Goal: Transaction & Acquisition: Purchase product/service

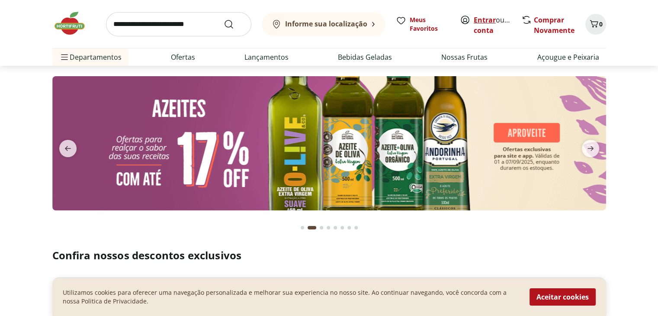
click at [476, 18] on link "Entrar" at bounding box center [485, 20] width 22 height 10
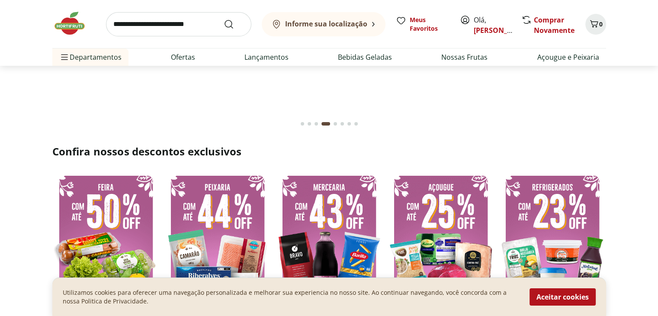
scroll to position [173, 0]
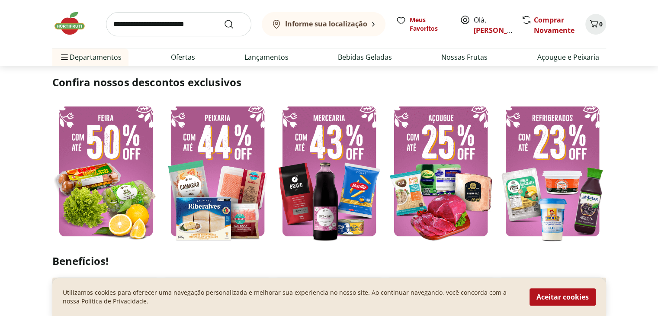
click at [103, 210] on img at bounding box center [105, 170] width 107 height 143
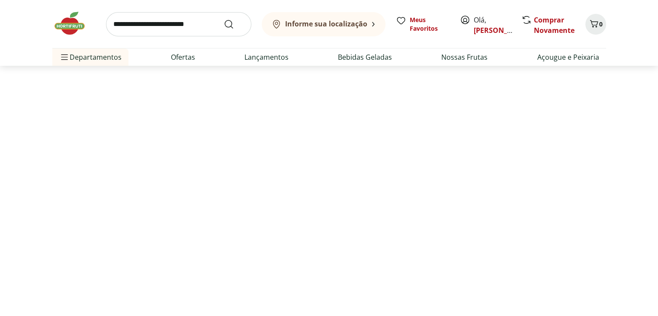
select select "**********"
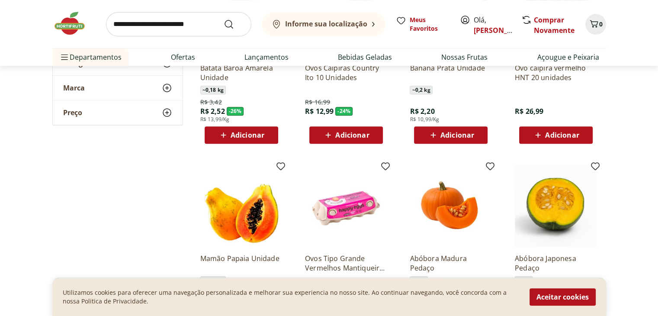
scroll to position [216, 0]
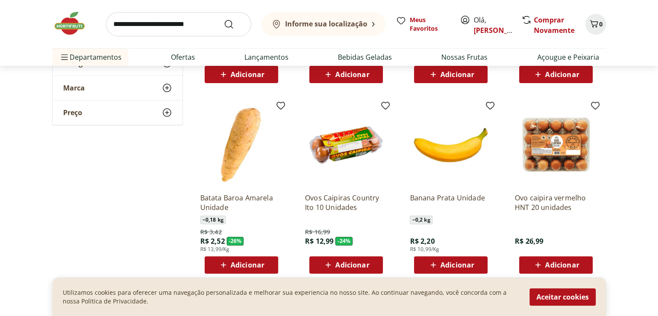
click at [559, 264] on span "Adicionar" at bounding box center [562, 264] width 34 height 7
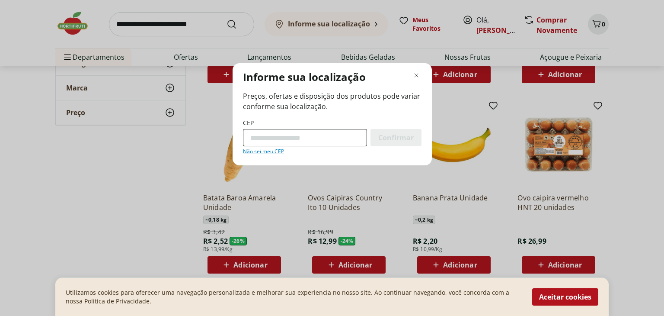
click at [362, 140] on input "CEP" at bounding box center [305, 137] width 124 height 17
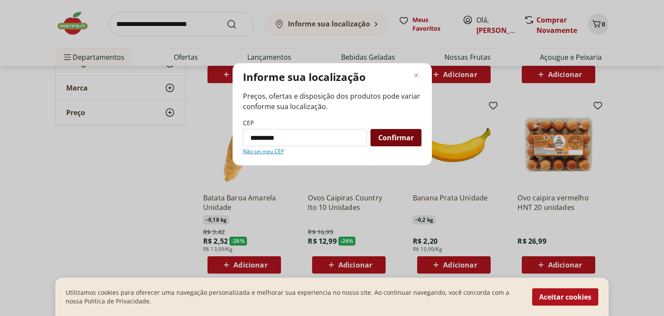
type input "*********"
click at [398, 141] on span "Confirmar" at bounding box center [395, 137] width 35 height 7
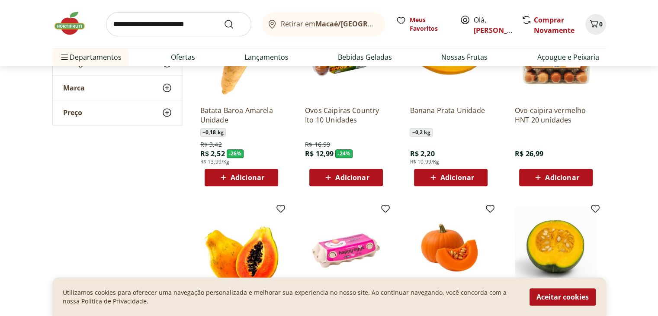
scroll to position [303, 0]
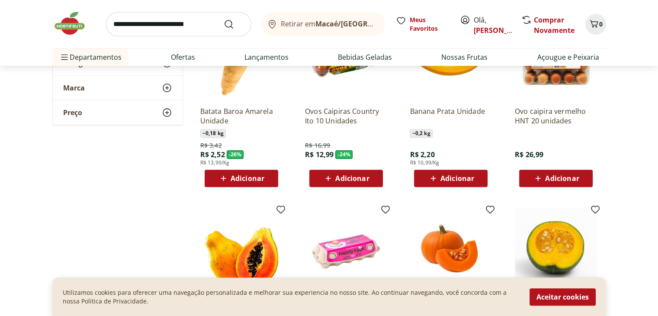
click at [566, 180] on span "Adicionar" at bounding box center [562, 178] width 34 height 7
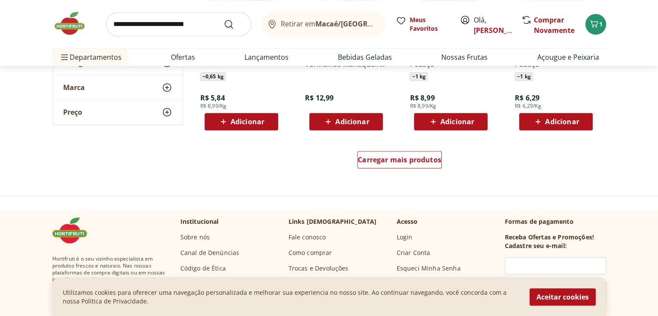
scroll to position [562, 0]
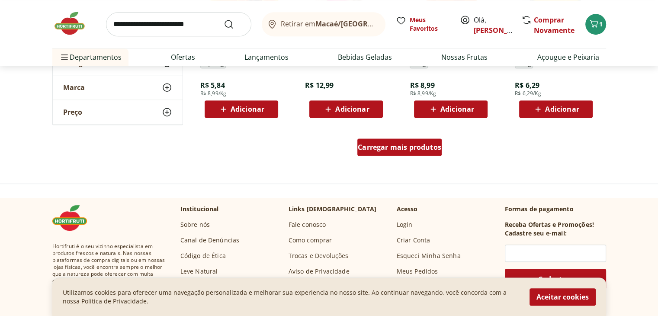
click at [417, 151] on span "Carregar mais produtos" at bounding box center [399, 147] width 83 height 7
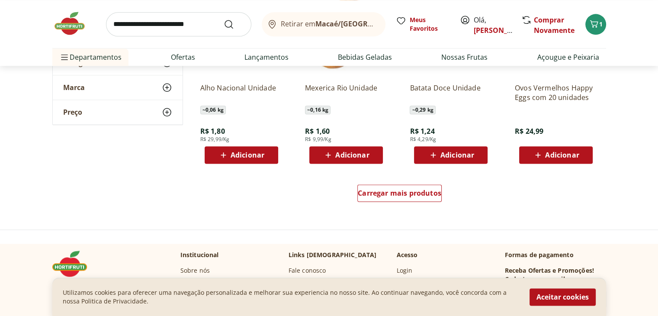
scroll to position [1081, 0]
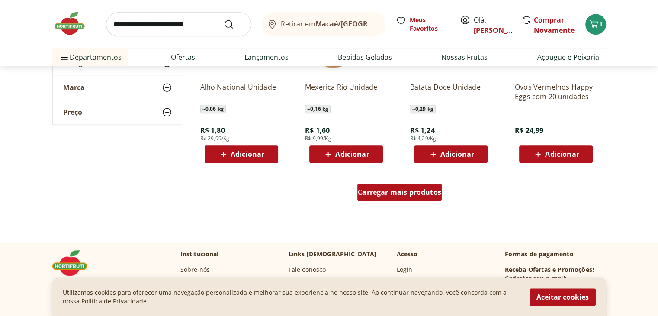
click at [368, 194] on span "Carregar mais produtos" at bounding box center [399, 192] width 83 height 7
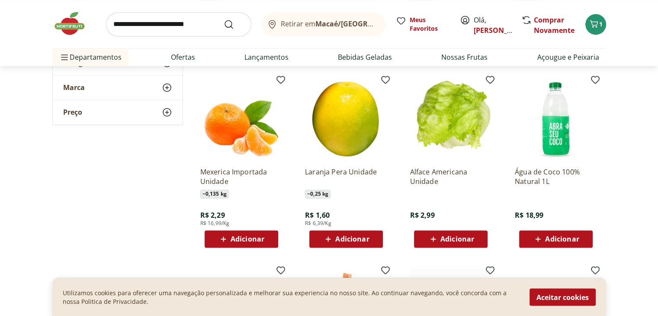
scroll to position [1384, 0]
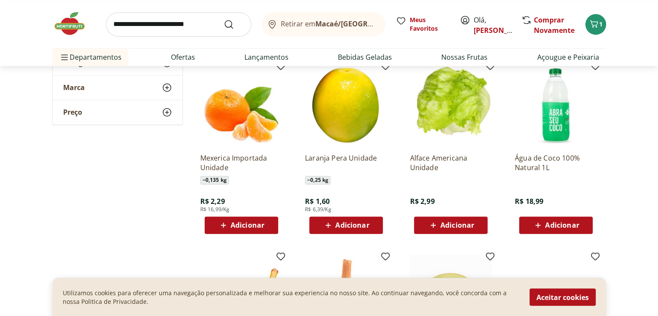
click at [257, 225] on span "Adicionar" at bounding box center [248, 224] width 34 height 7
click at [265, 224] on icon at bounding box center [265, 224] width 5 height 5
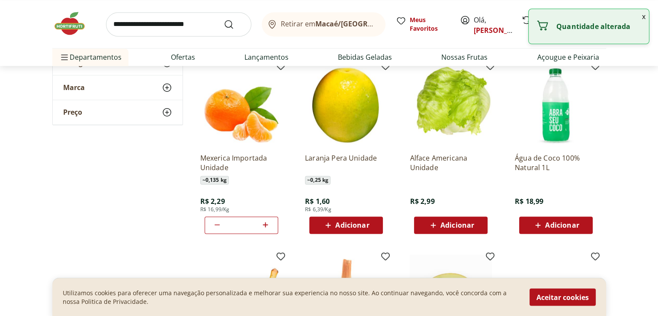
click at [265, 224] on icon at bounding box center [265, 224] width 5 height 5
type input "*"
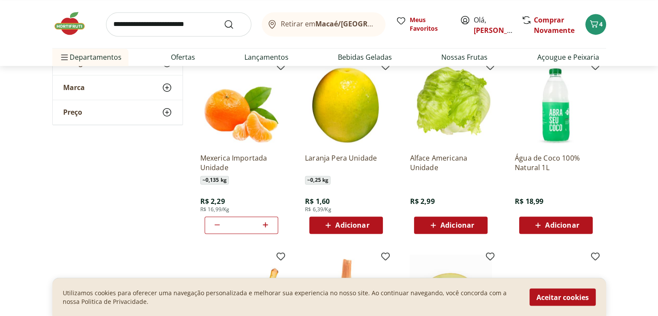
click at [563, 223] on span "Adicionar" at bounding box center [562, 224] width 34 height 7
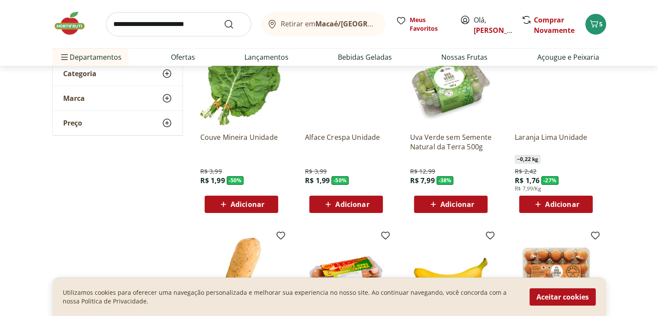
scroll to position [0, 0]
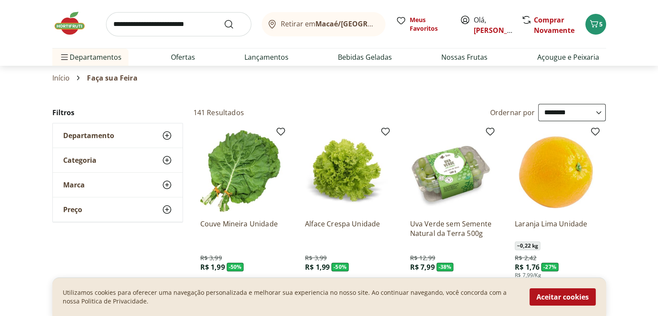
click at [64, 27] on img at bounding box center [73, 23] width 43 height 26
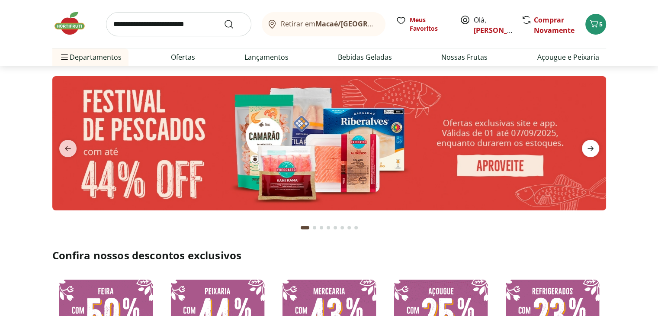
click at [589, 147] on icon "next" at bounding box center [590, 148] width 10 height 10
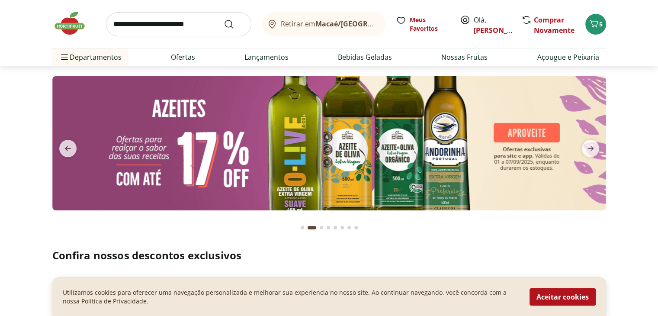
click at [377, 160] on img at bounding box center [329, 143] width 554 height 134
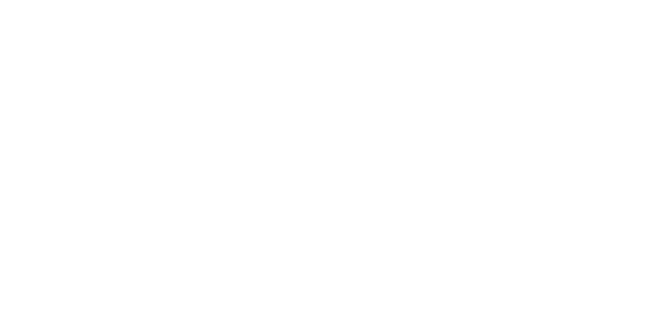
select select "**********"
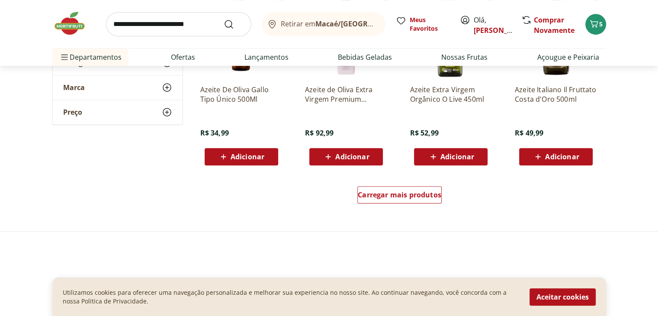
scroll to position [519, 0]
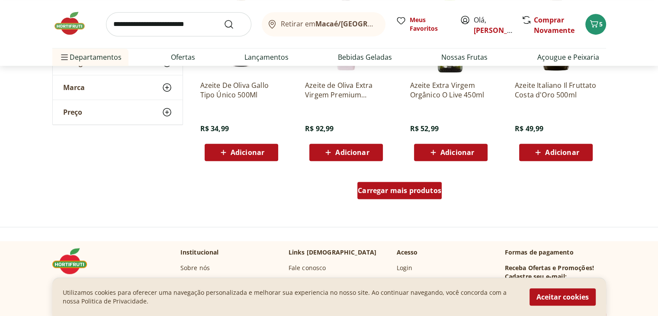
click at [394, 188] on span "Carregar mais produtos" at bounding box center [399, 190] width 83 height 7
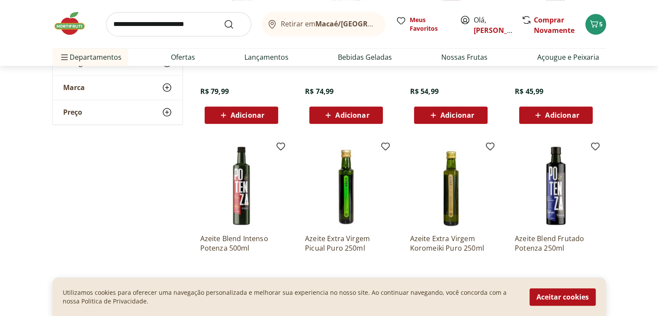
scroll to position [1038, 0]
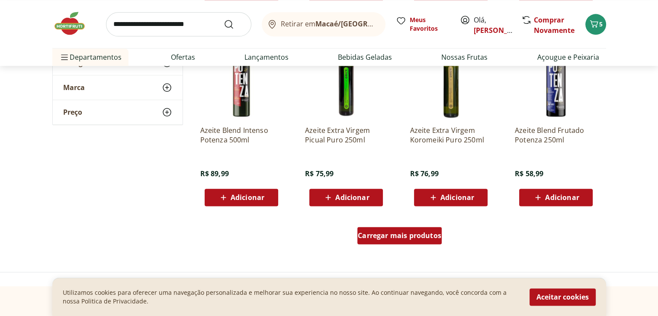
click at [420, 232] on span "Carregar mais produtos" at bounding box center [399, 235] width 83 height 7
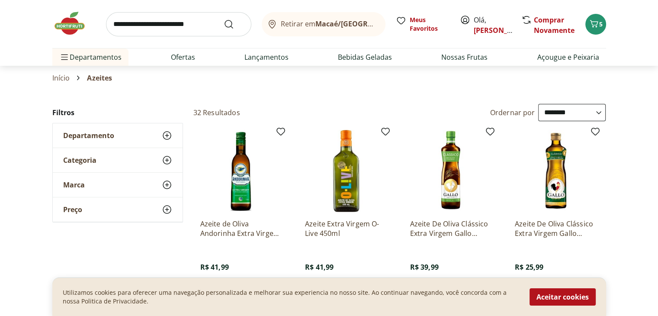
click at [85, 25] on img at bounding box center [73, 23] width 43 height 26
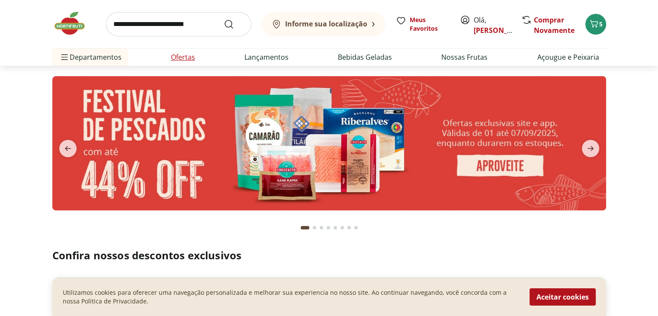
type input "*"
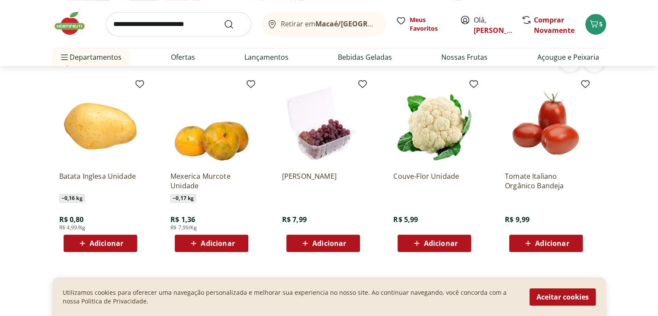
scroll to position [735, 0]
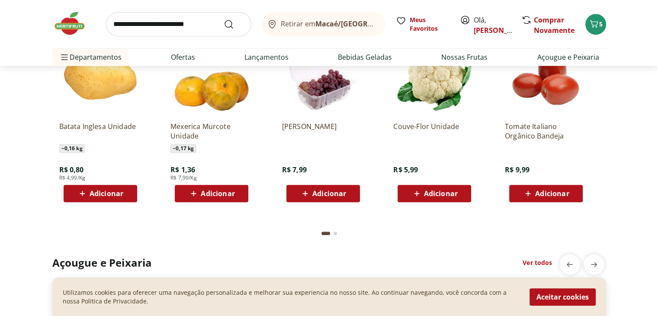
click at [417, 195] on icon at bounding box center [416, 193] width 5 height 5
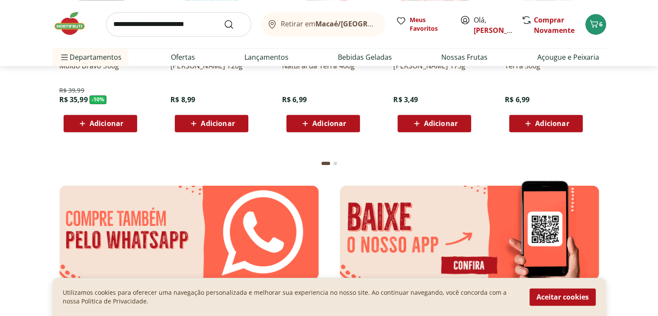
scroll to position [1298, 0]
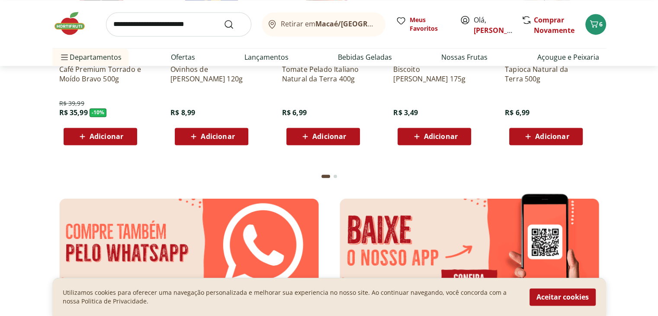
click at [539, 139] on span "Adicionar" at bounding box center [552, 136] width 34 height 7
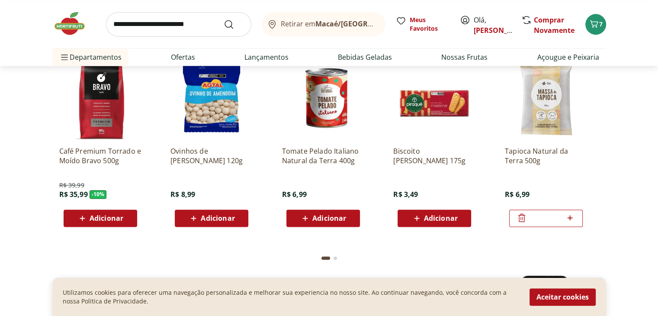
scroll to position [1125, 0]
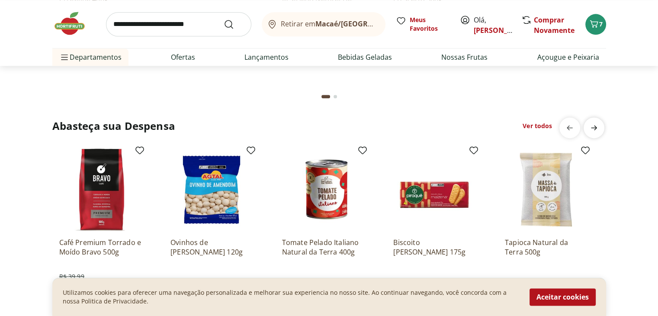
click at [592, 123] on icon "next" at bounding box center [594, 127] width 10 height 10
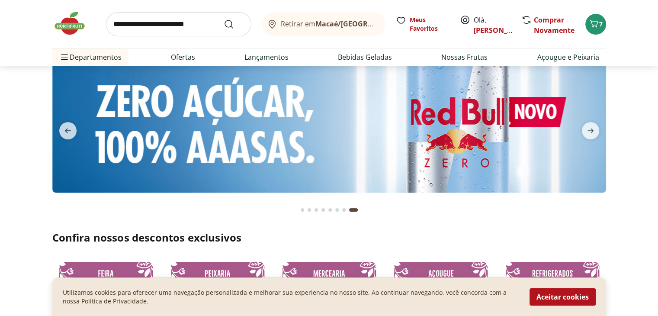
scroll to position [0, 0]
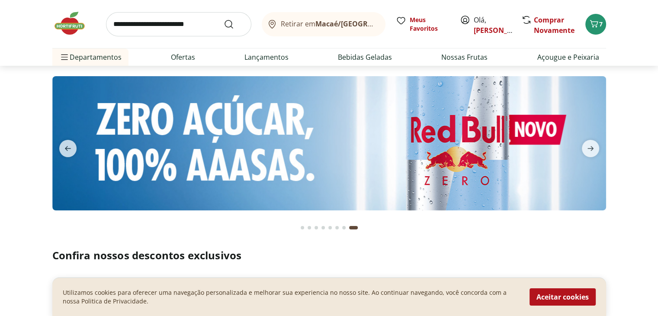
click at [64, 29] on img at bounding box center [73, 23] width 43 height 26
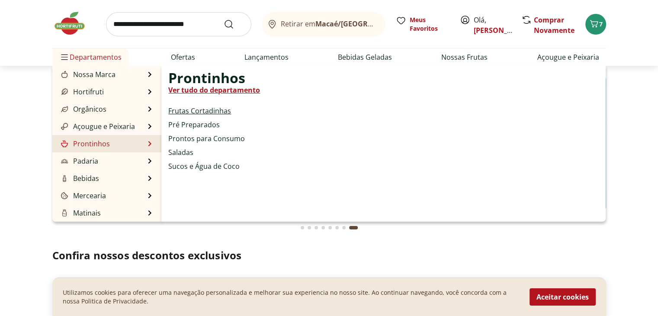
click at [197, 111] on link "Frutas Cortadinhas" at bounding box center [199, 111] width 63 height 10
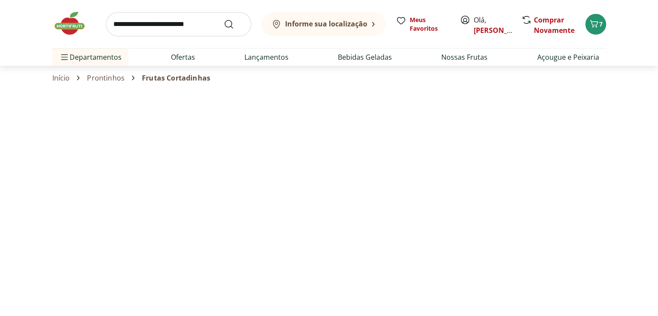
select select "**********"
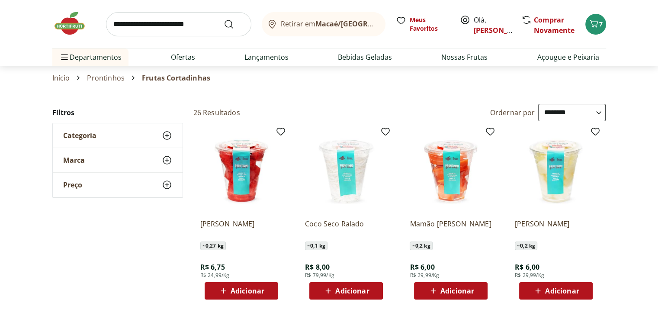
click at [435, 291] on icon at bounding box center [433, 290] width 11 height 10
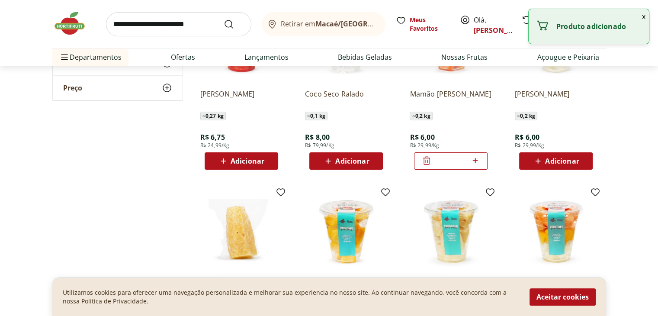
scroll to position [216, 0]
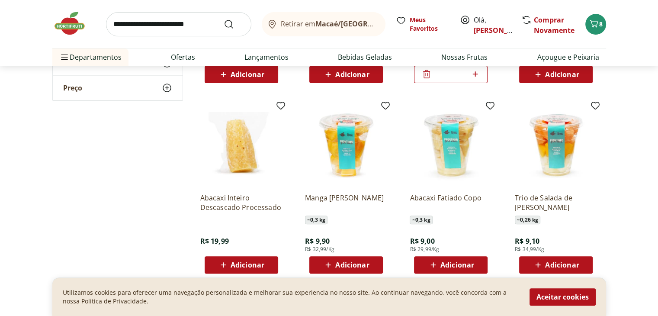
click at [354, 269] on span "Adicionar" at bounding box center [346, 265] width 46 height 10
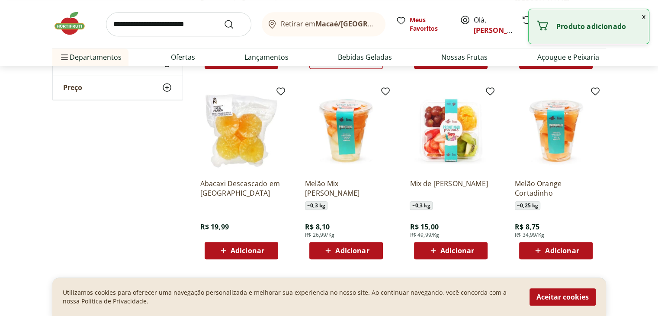
scroll to position [433, 0]
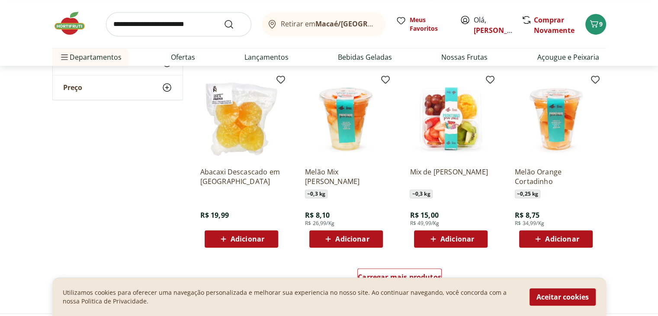
click at [550, 241] on span "Adicionar" at bounding box center [562, 238] width 34 height 7
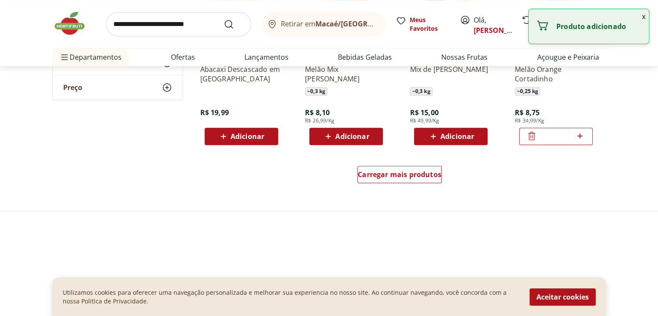
scroll to position [562, 0]
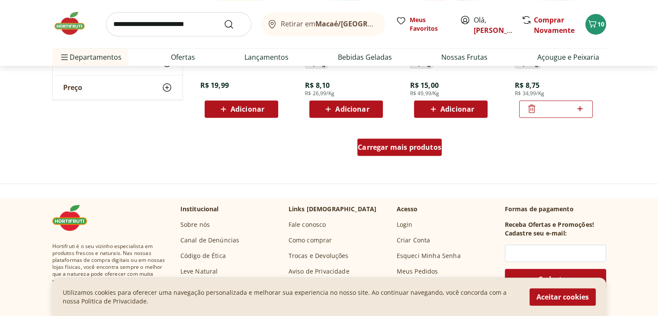
click at [419, 152] on div "Carregar mais produtos" at bounding box center [399, 146] width 84 height 17
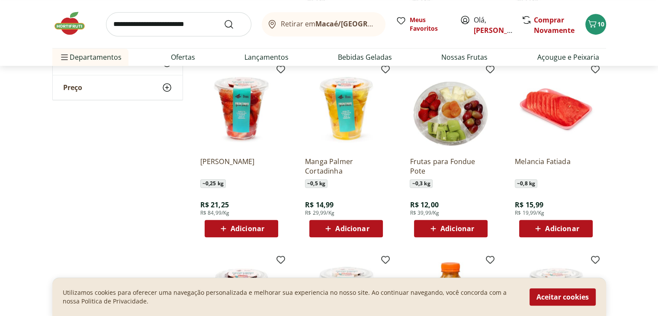
scroll to position [606, 0]
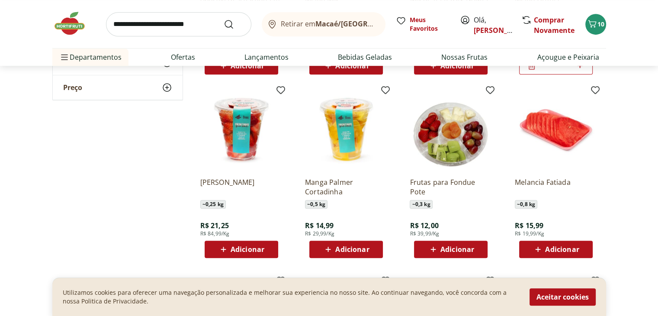
click at [452, 250] on span "Adicionar" at bounding box center [457, 249] width 34 height 7
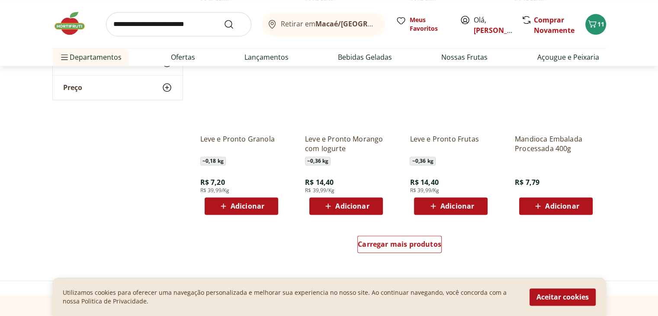
scroll to position [1038, 0]
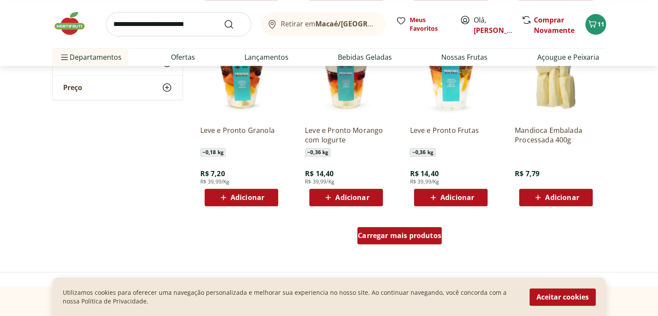
click at [420, 237] on span "Carregar mais produtos" at bounding box center [399, 235] width 83 height 7
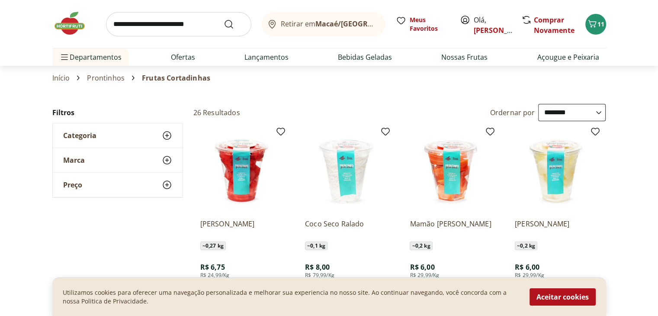
click at [104, 78] on link "Prontinhos" at bounding box center [106, 78] width 38 height 8
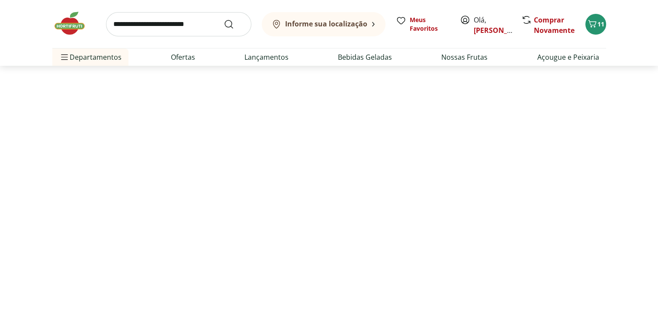
select select "**********"
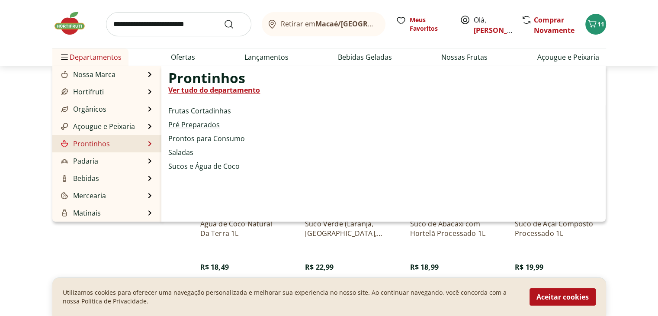
click at [203, 124] on link "Pré Preparados" at bounding box center [193, 124] width 51 height 10
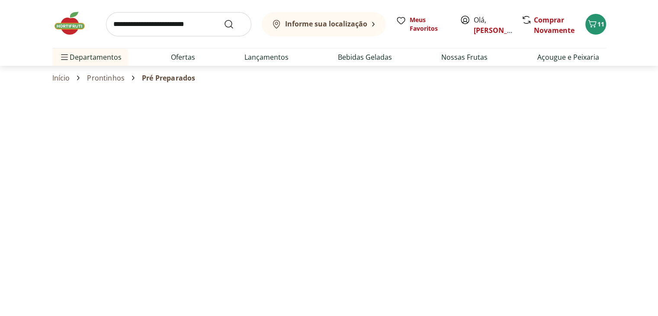
select select "**********"
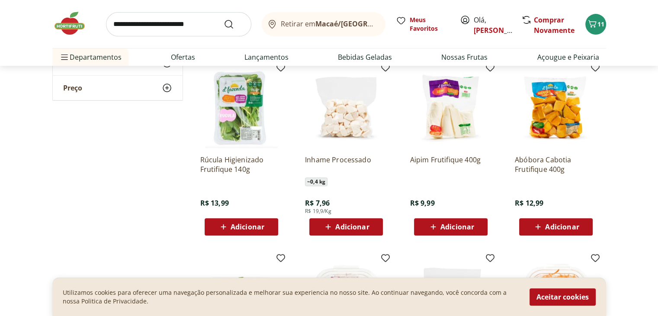
scroll to position [260, 0]
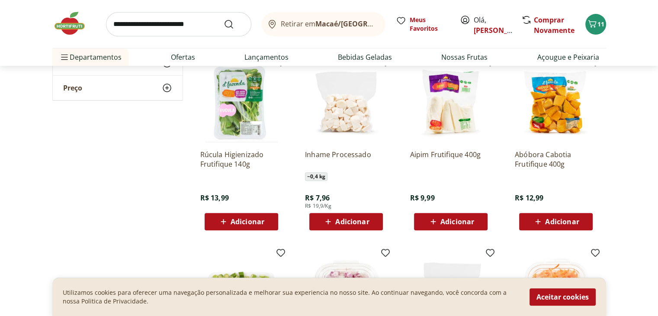
click at [357, 221] on span "Adicionar" at bounding box center [352, 221] width 34 height 7
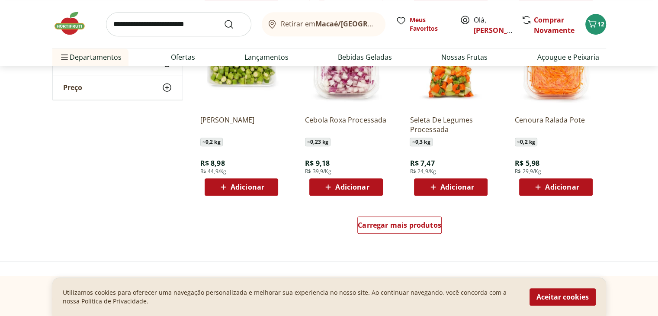
scroll to position [476, 0]
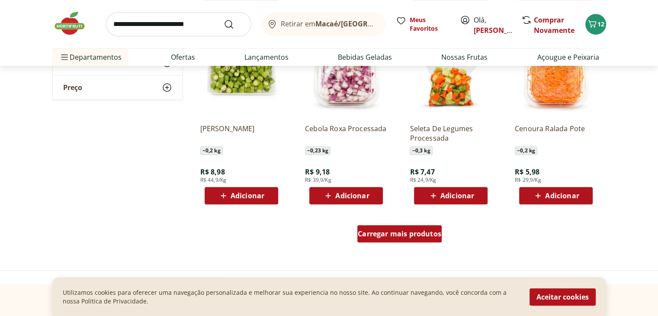
click at [389, 230] on span "Carregar mais produtos" at bounding box center [399, 233] width 83 height 7
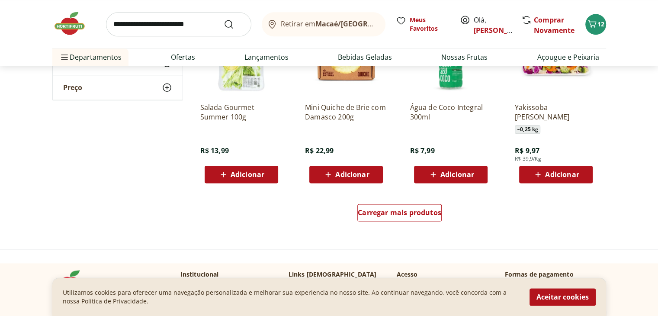
scroll to position [1081, 0]
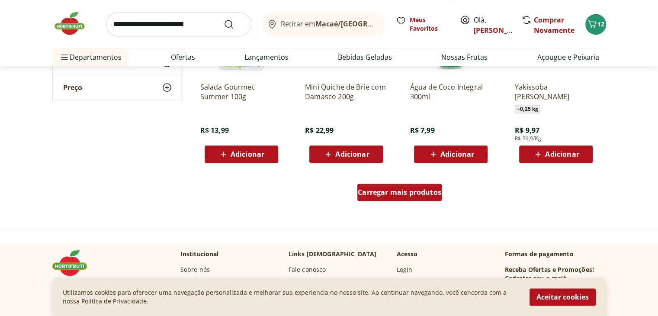
click at [375, 198] on div "Carregar mais produtos" at bounding box center [399, 191] width 84 height 17
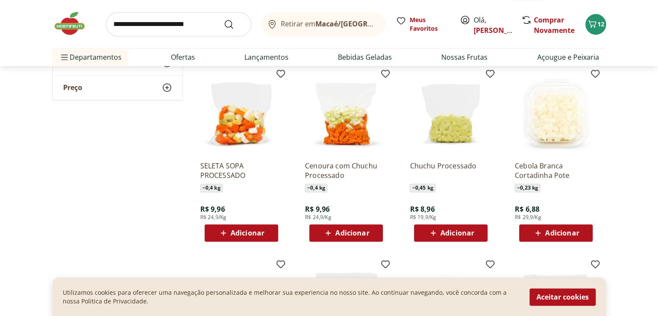
scroll to position [1168, 0]
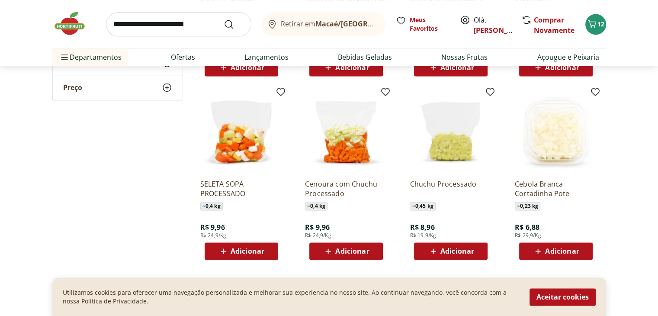
click at [363, 254] on span "Adicionar" at bounding box center [352, 250] width 34 height 7
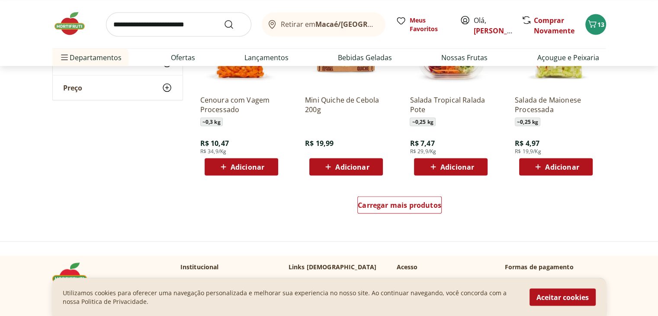
scroll to position [1644, 0]
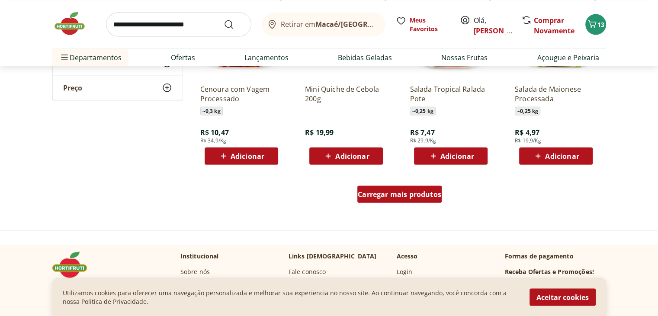
click at [414, 199] on div "Carregar mais produtos" at bounding box center [399, 193] width 84 height 17
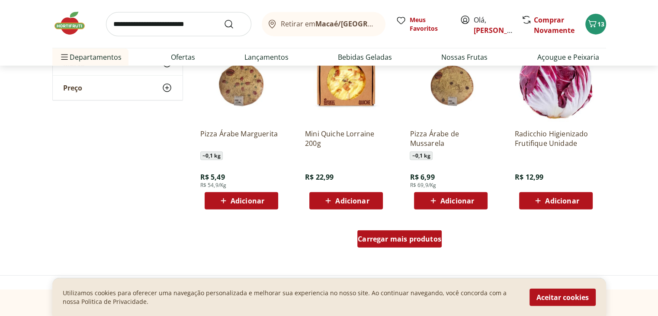
scroll to position [2206, 0]
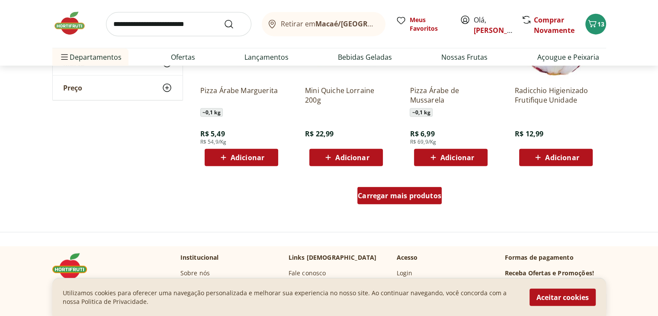
click at [414, 199] on span "Carregar mais produtos" at bounding box center [399, 195] width 83 height 7
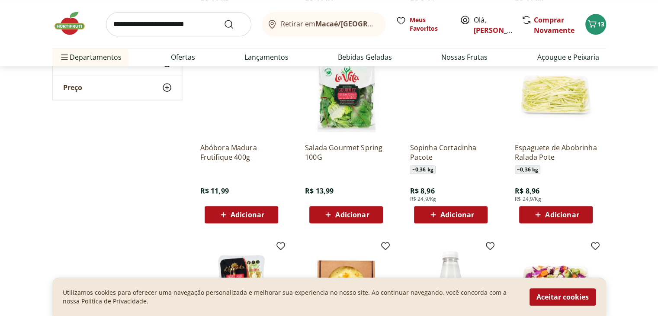
scroll to position [822, 0]
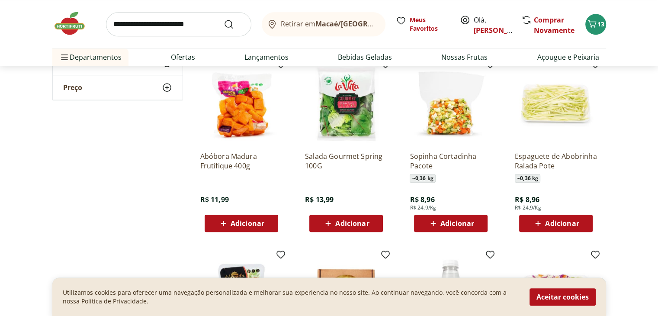
click at [360, 224] on span "Adicionar" at bounding box center [352, 223] width 34 height 7
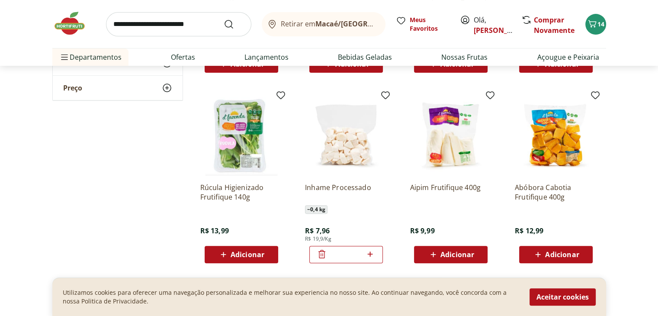
scroll to position [260, 0]
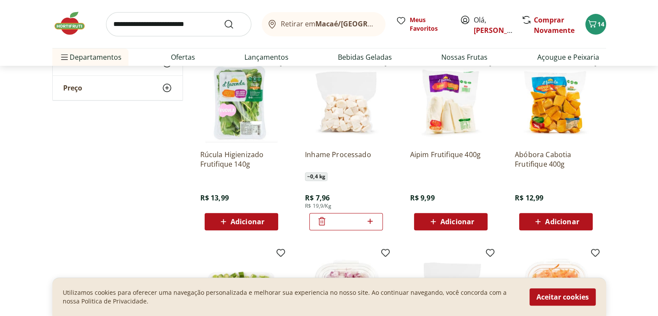
click at [531, 219] on div "Adicionar" at bounding box center [556, 222] width 60 height 16
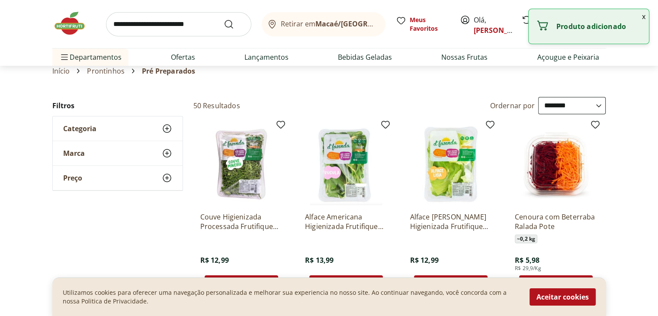
scroll to position [0, 0]
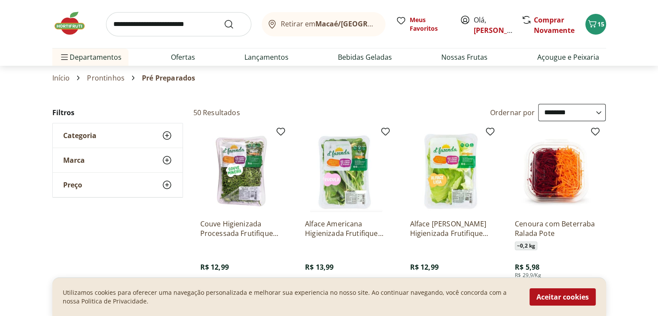
click at [119, 77] on link "Prontinhos" at bounding box center [106, 78] width 38 height 8
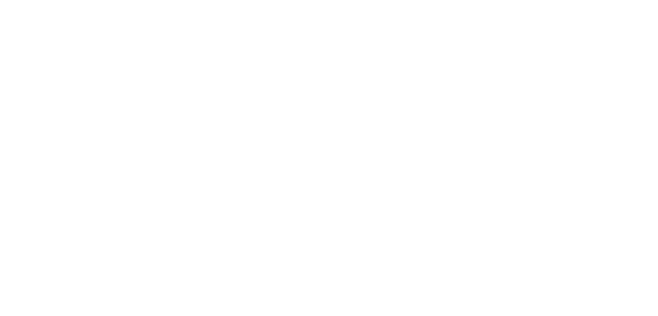
select select "**********"
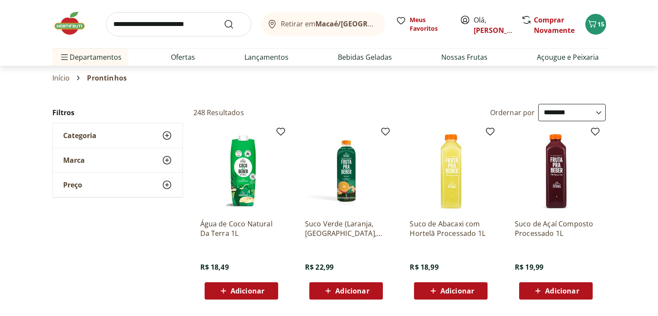
select select "**********"
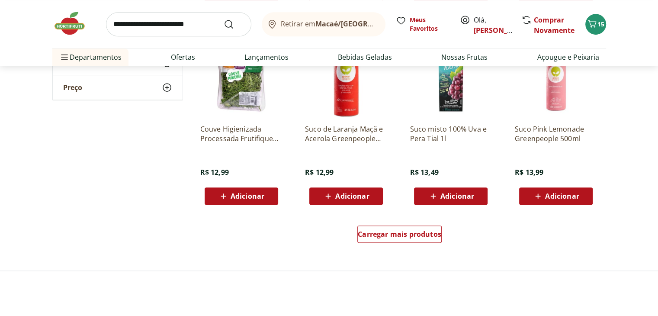
scroll to position [476, 0]
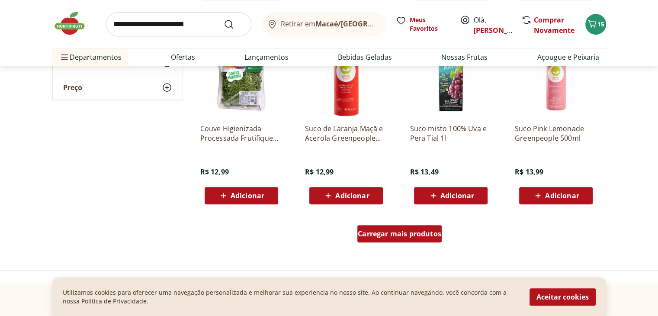
click at [381, 231] on span "Carregar mais produtos" at bounding box center [399, 233] width 83 height 7
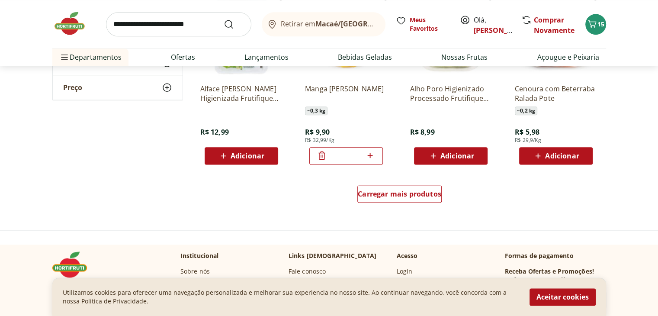
scroll to position [1081, 0]
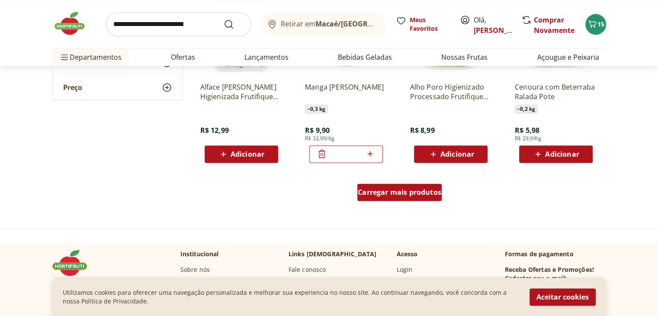
click at [384, 196] on span "Carregar mais produtos" at bounding box center [399, 192] width 83 height 7
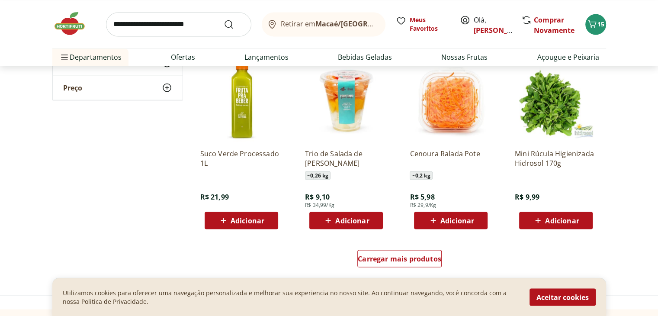
scroll to position [1600, 0]
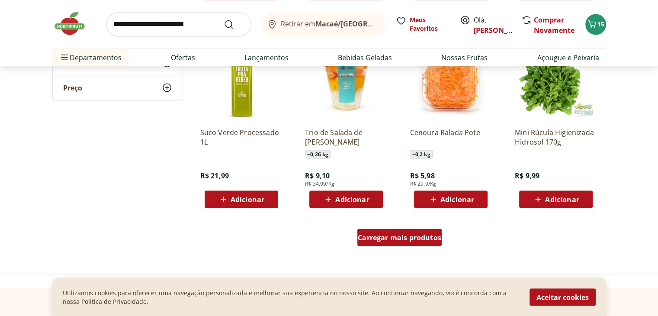
click at [365, 238] on span "Carregar mais produtos" at bounding box center [399, 237] width 83 height 7
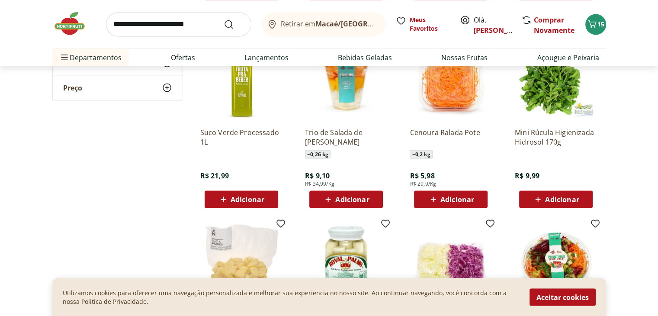
click at [266, 196] on div "Adicionar" at bounding box center [242, 199] width 60 height 16
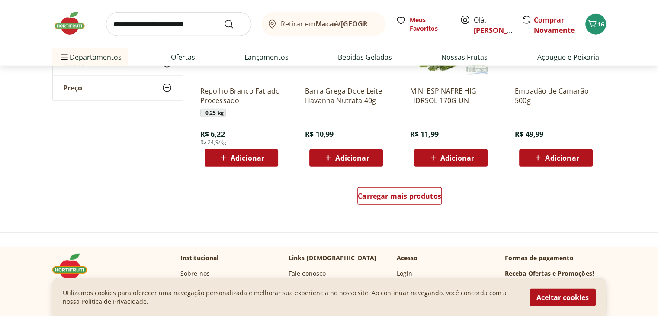
scroll to position [2206, 0]
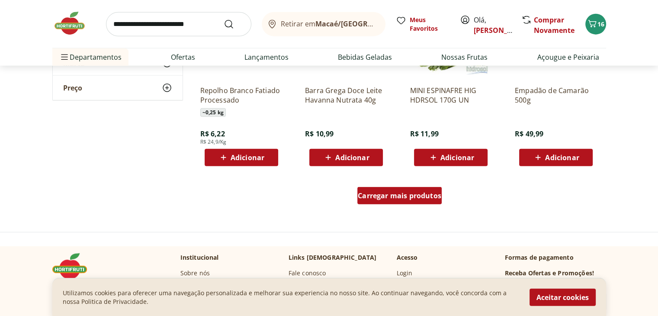
click at [365, 197] on span "Carregar mais produtos" at bounding box center [399, 195] width 83 height 7
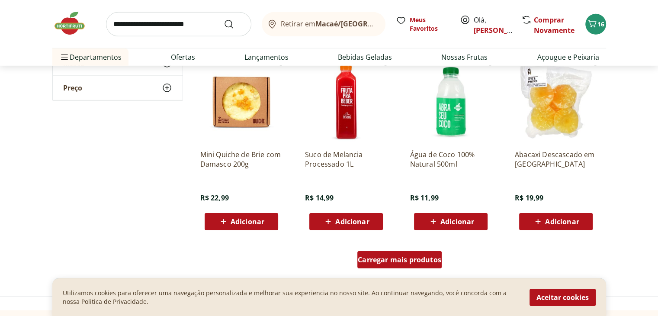
scroll to position [2725, 0]
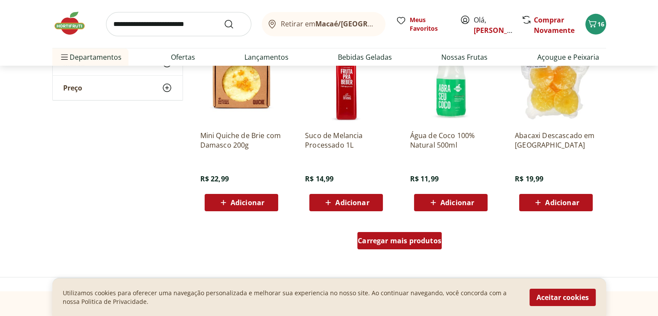
click at [377, 246] on div "Carregar mais produtos" at bounding box center [399, 240] width 84 height 17
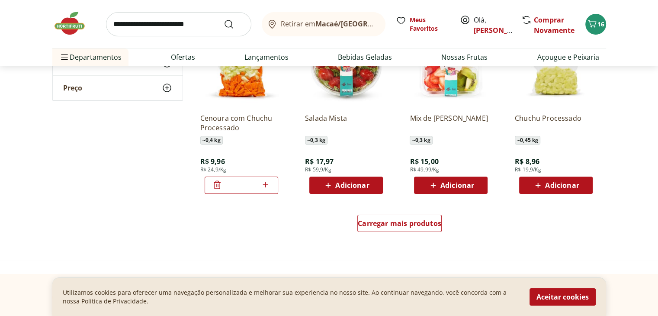
scroll to position [3374, 0]
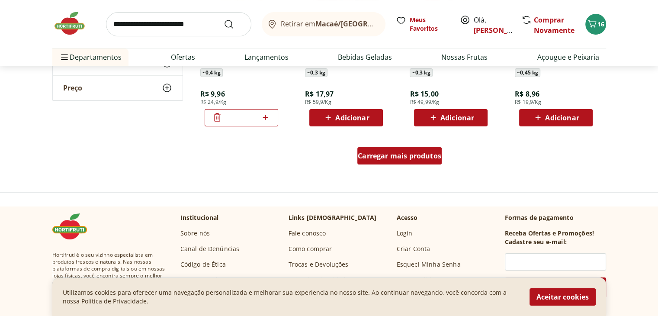
click at [382, 164] on link "Carregar mais produtos" at bounding box center [399, 157] width 84 height 21
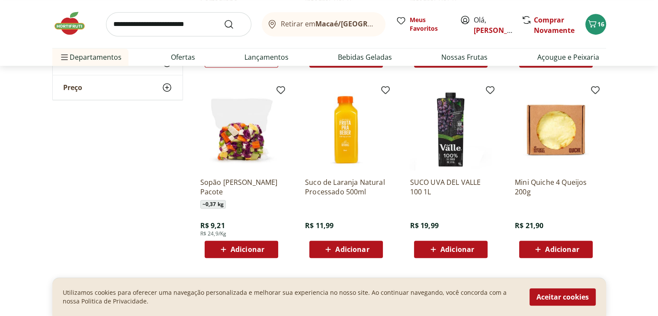
scroll to position [3850, 0]
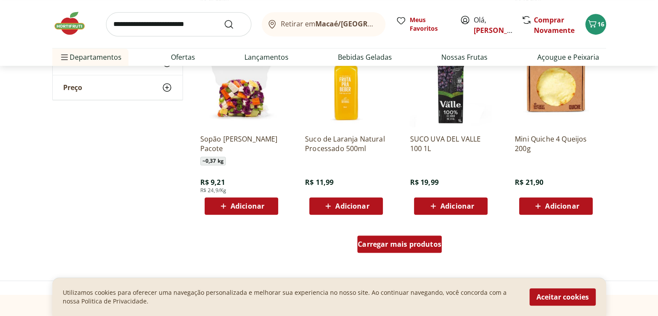
click at [397, 243] on span "Carregar mais produtos" at bounding box center [399, 244] width 83 height 7
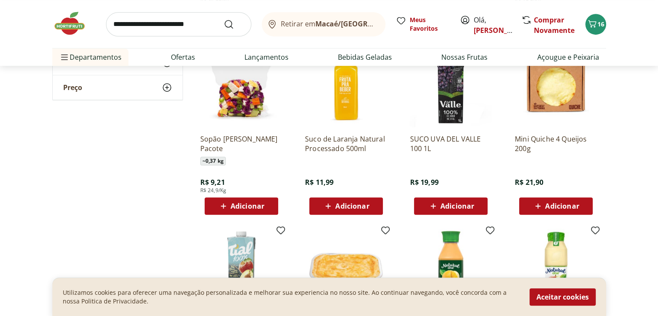
click at [369, 210] on div "Adicionar" at bounding box center [346, 206] width 60 height 16
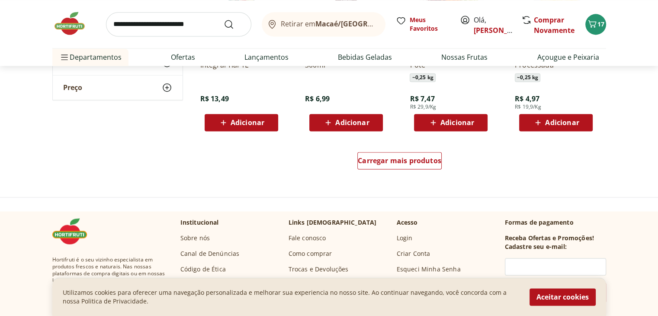
scroll to position [4499, 0]
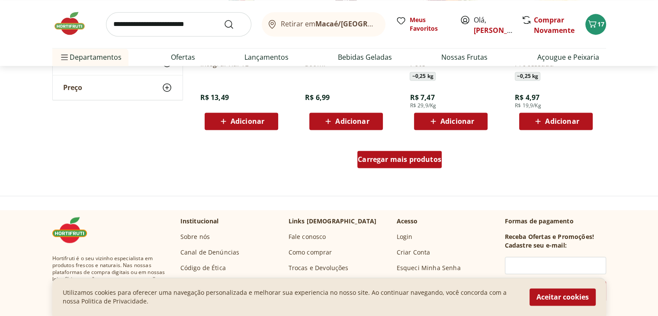
click at [400, 163] on span "Carregar mais produtos" at bounding box center [399, 159] width 83 height 7
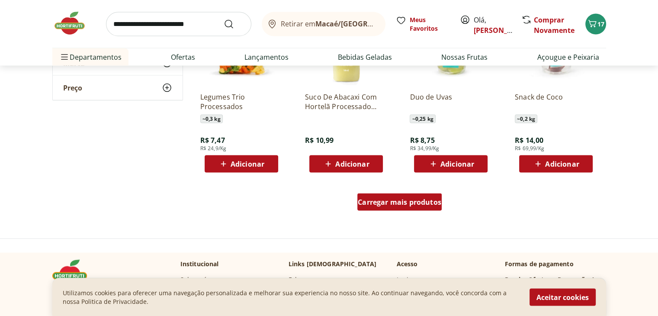
scroll to position [5061, 0]
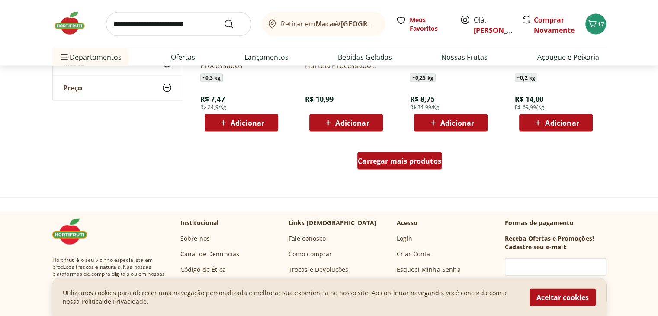
click at [399, 162] on span "Carregar mais produtos" at bounding box center [399, 160] width 83 height 7
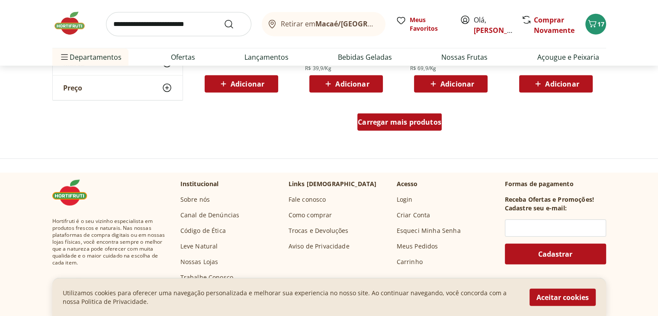
scroll to position [5667, 0]
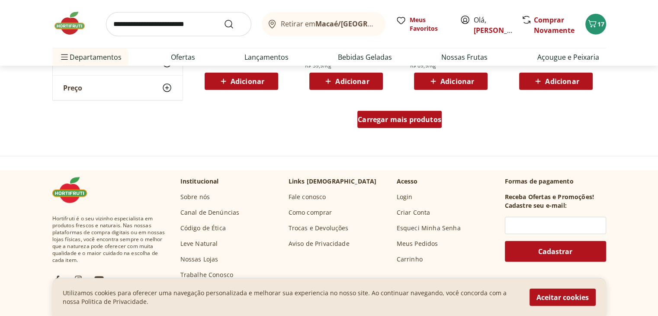
click at [398, 128] on link "Carregar mais produtos" at bounding box center [399, 121] width 84 height 21
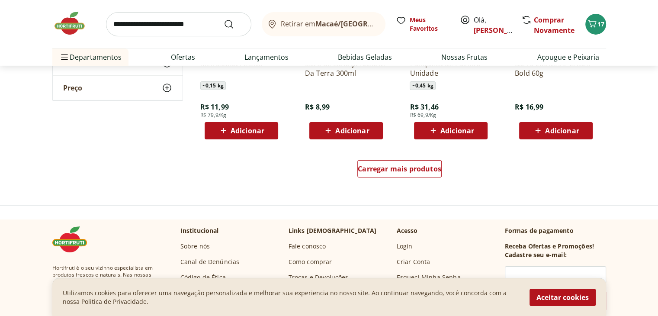
scroll to position [6229, 0]
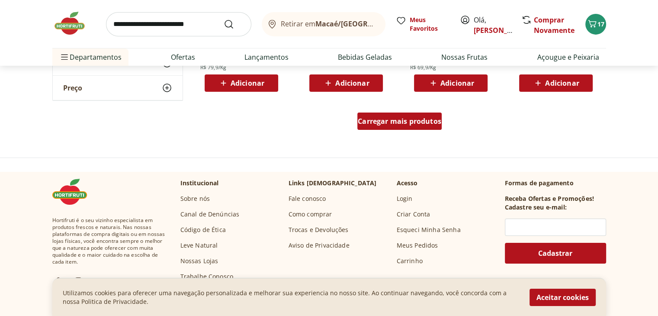
click at [417, 128] on div "Carregar mais produtos" at bounding box center [399, 120] width 84 height 17
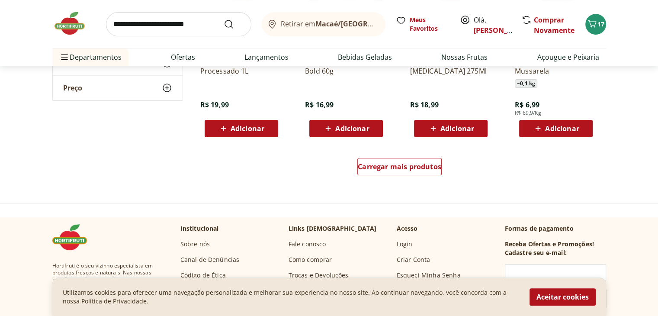
scroll to position [6748, 0]
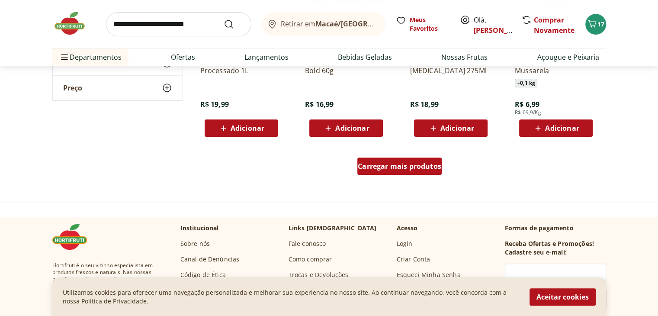
click at [405, 168] on span "Carregar mais produtos" at bounding box center [399, 166] width 83 height 7
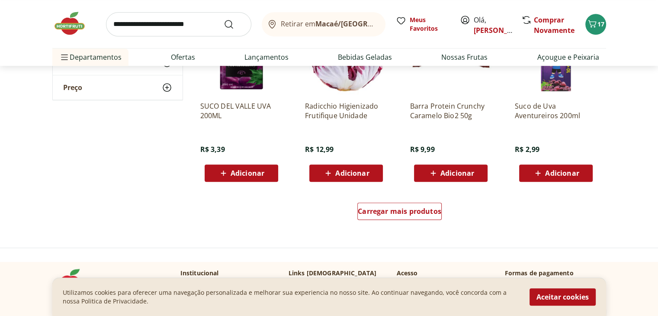
scroll to position [7267, 0]
click at [190, 58] on link "Ofertas" at bounding box center [183, 57] width 24 height 10
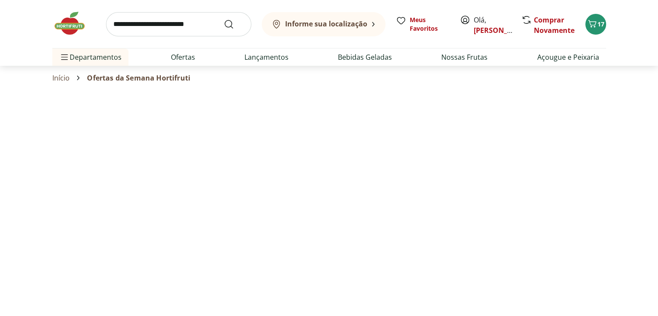
select select "**********"
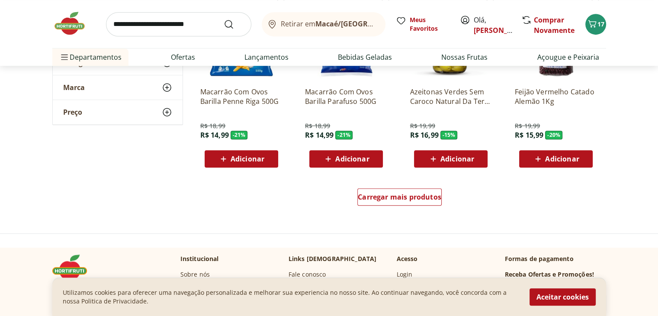
scroll to position [519, 0]
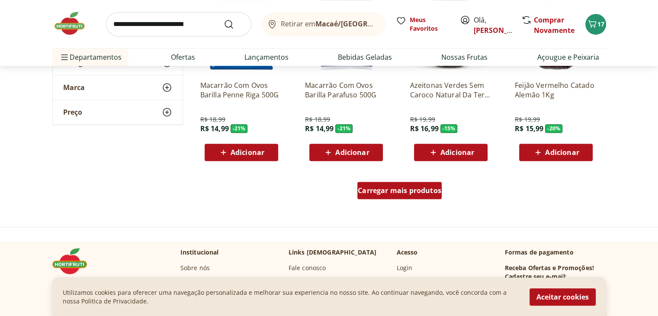
click at [436, 190] on span "Carregar mais produtos" at bounding box center [399, 190] width 83 height 7
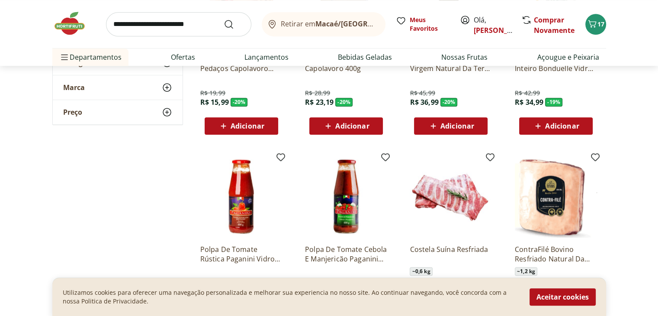
scroll to position [735, 0]
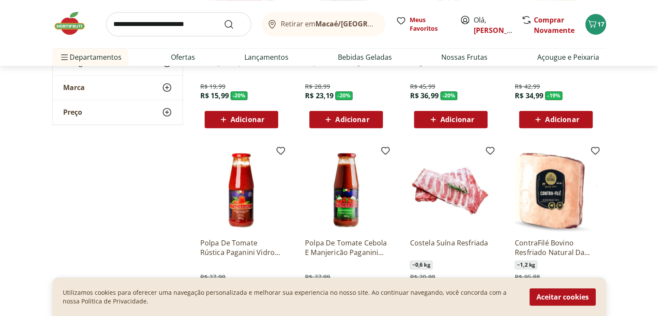
click at [541, 121] on icon at bounding box center [537, 119] width 11 height 10
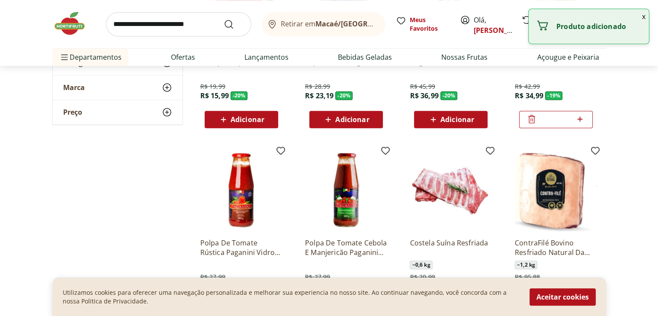
click at [535, 128] on div at bounding box center [531, 119] width 10 height 21
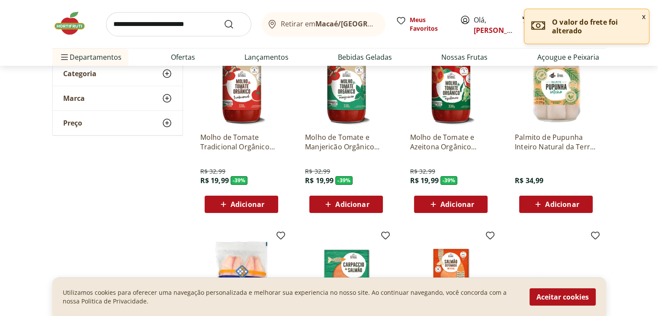
scroll to position [130, 0]
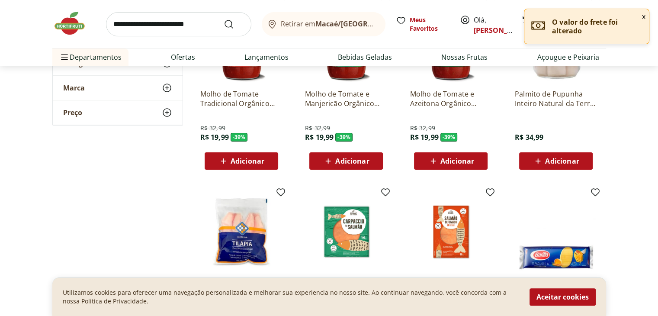
click at [555, 165] on span "Adicionar" at bounding box center [555, 161] width 46 height 10
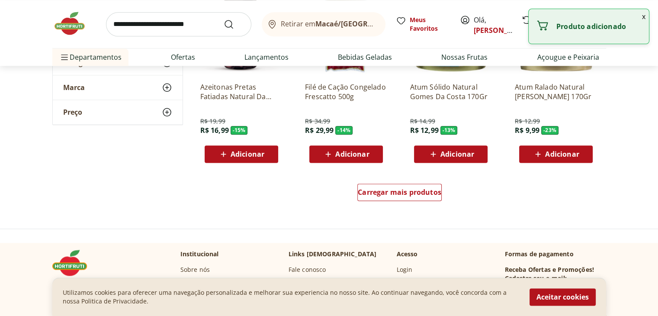
scroll to position [1125, 0]
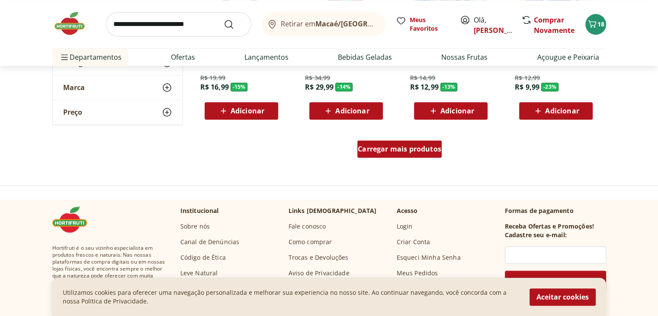
click at [394, 146] on span "Carregar mais produtos" at bounding box center [399, 148] width 83 height 7
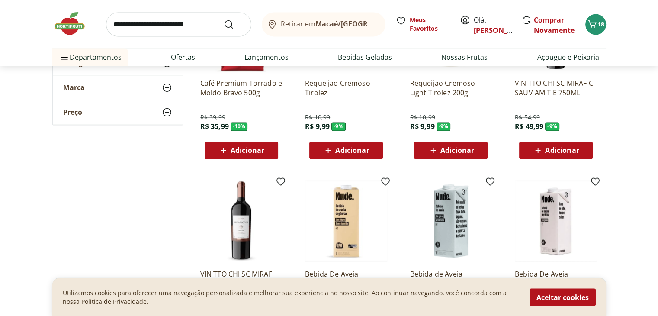
scroll to position [1471, 0]
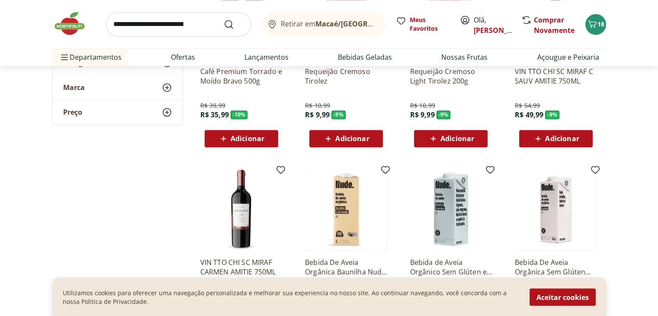
click at [418, 141] on button "Adicionar" at bounding box center [451, 138] width 74 height 17
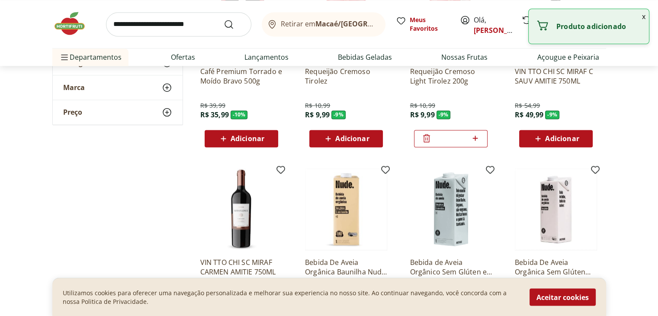
scroll to position [1600, 0]
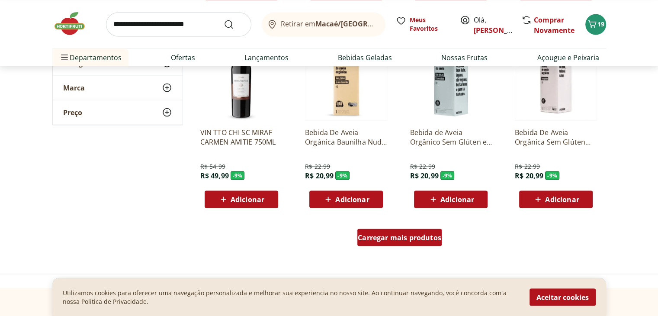
click at [369, 234] on span "Carregar mais produtos" at bounding box center [399, 237] width 83 height 7
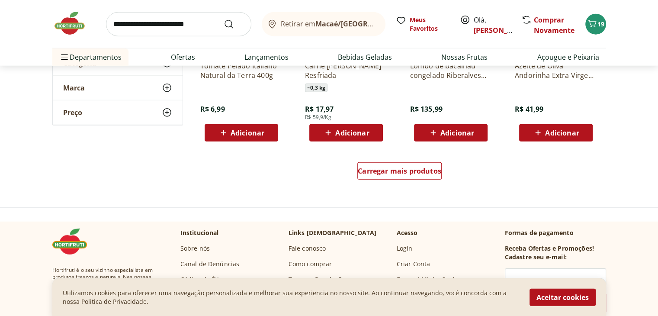
scroll to position [2249, 0]
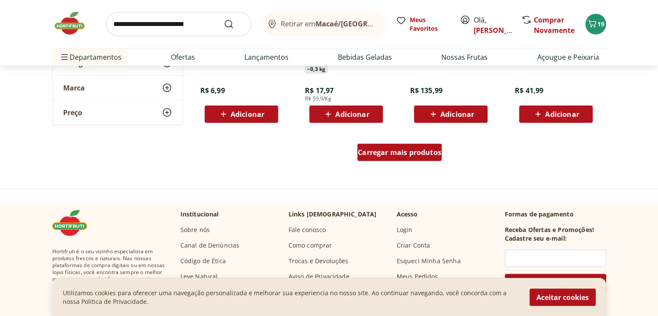
click at [408, 162] on link "Carregar mais produtos" at bounding box center [399, 154] width 84 height 21
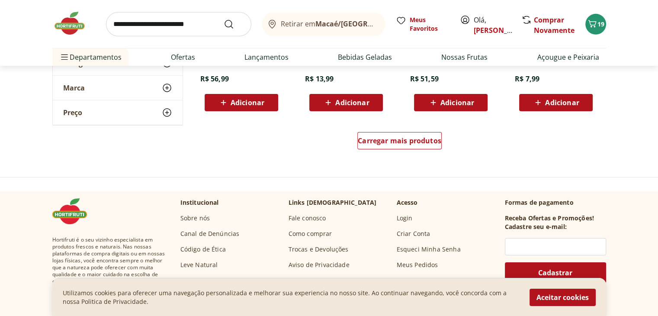
scroll to position [2855, 0]
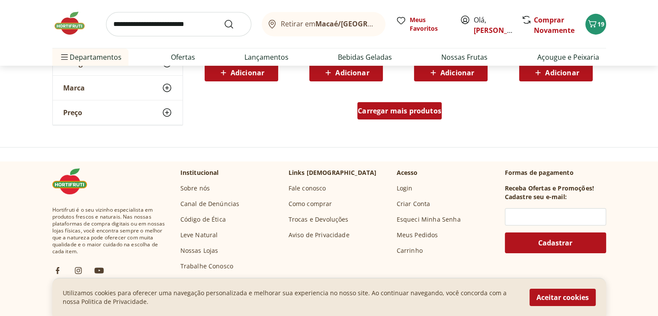
click at [413, 117] on div "Carregar mais produtos" at bounding box center [399, 110] width 84 height 17
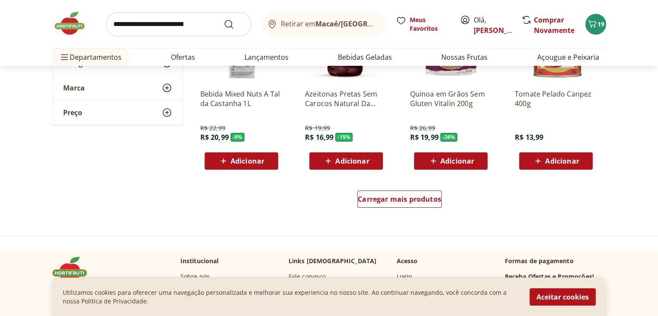
scroll to position [3417, 0]
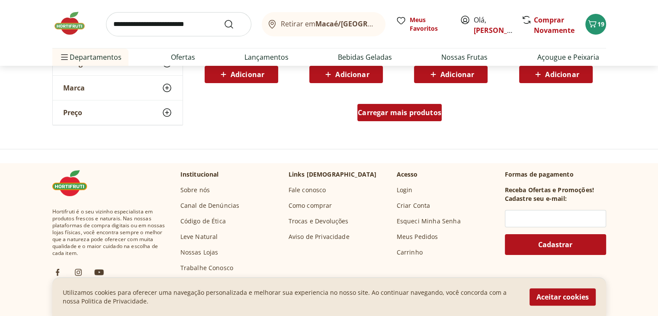
click at [416, 116] on span "Carregar mais produtos" at bounding box center [399, 112] width 83 height 7
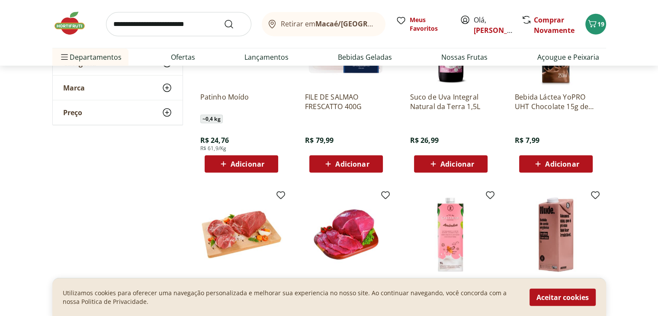
scroll to position [2107, 0]
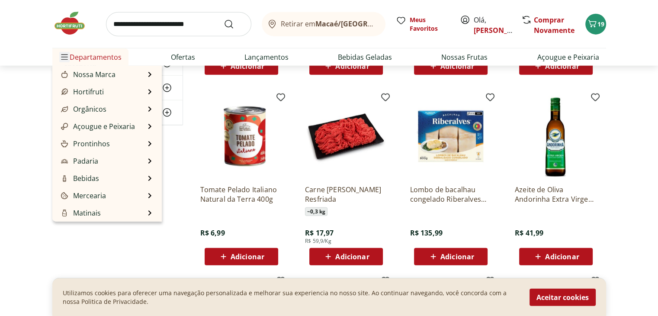
click at [69, 58] on span "Menu" at bounding box center [64, 57] width 10 height 10
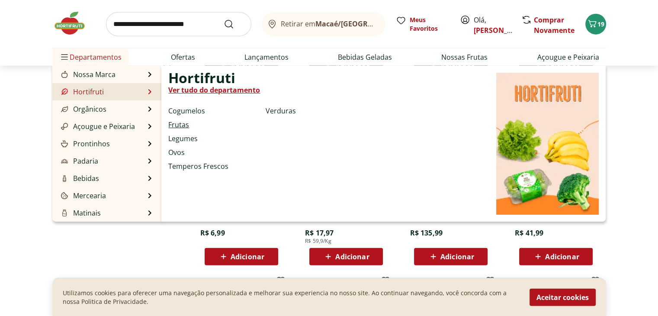
click at [172, 126] on link "Frutas" at bounding box center [178, 124] width 21 height 10
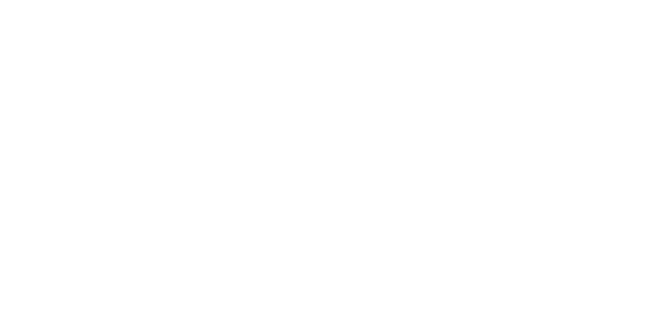
select select "**********"
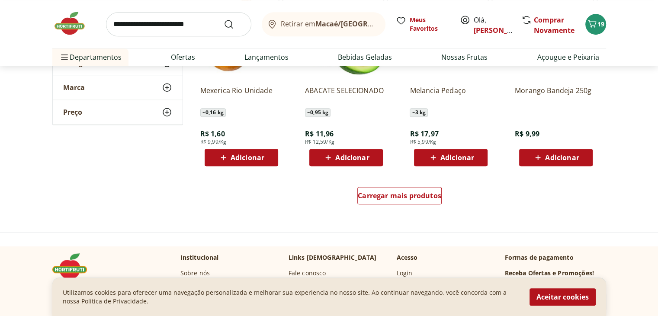
scroll to position [507, 0]
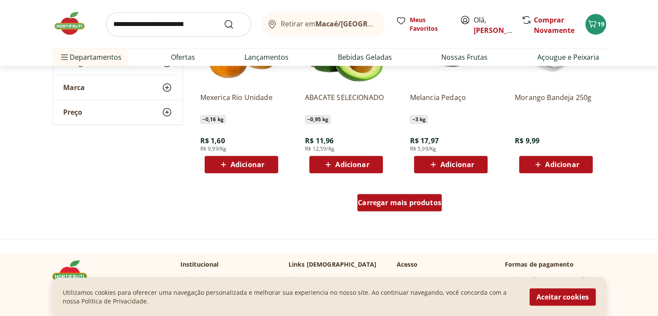
click at [414, 204] on span "Carregar mais produtos" at bounding box center [399, 202] width 83 height 7
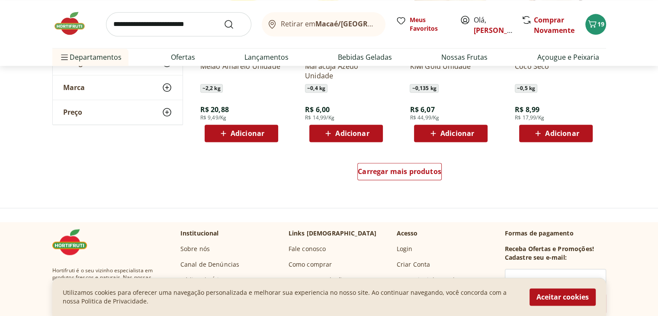
scroll to position [1100, 0]
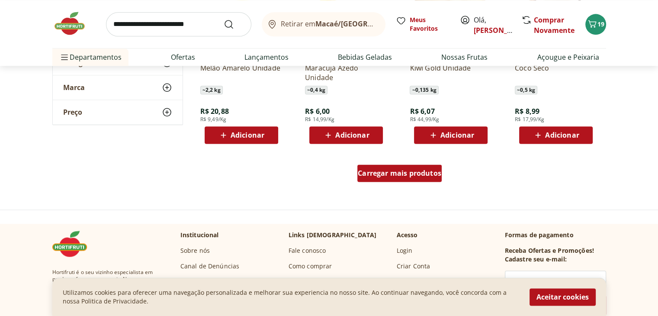
click at [408, 181] on div "Carregar mais produtos" at bounding box center [399, 172] width 84 height 17
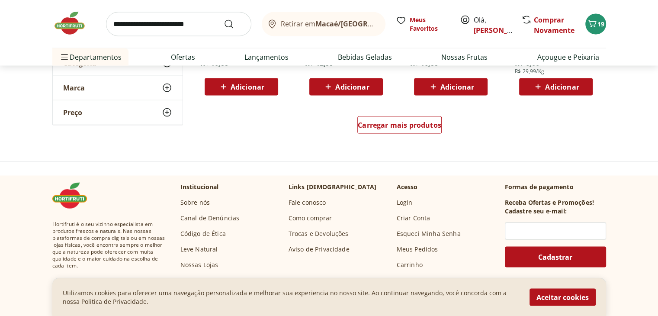
scroll to position [1762, 0]
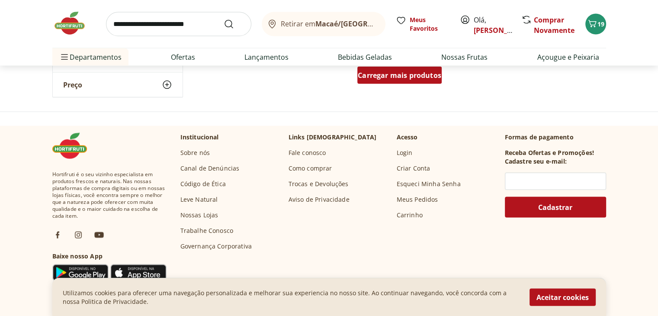
click at [416, 86] on link "Carregar mais produtos" at bounding box center [399, 77] width 84 height 21
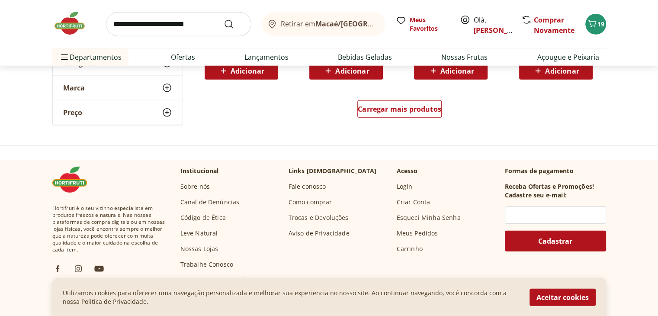
scroll to position [2378, 0]
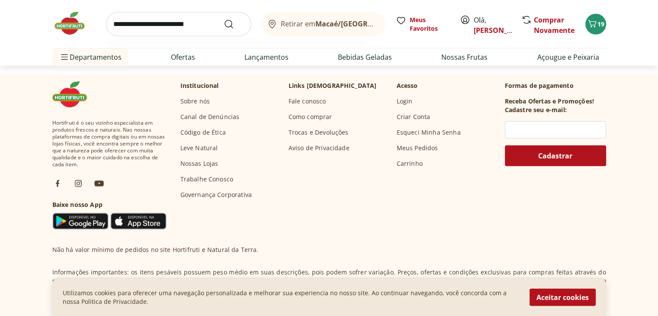
click at [161, 16] on input "search" at bounding box center [178, 24] width 145 height 24
type input "******"
click at [224, 19] on button "Submit Search" at bounding box center [234, 24] width 21 height 10
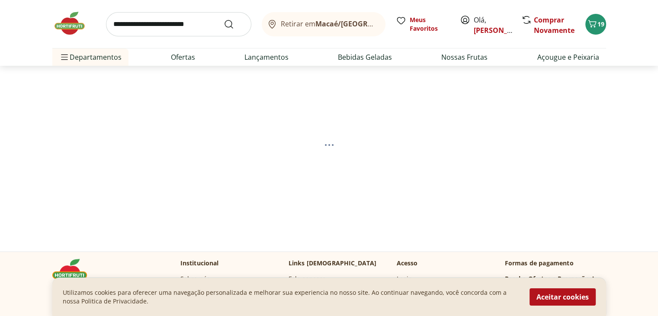
select select "**********"
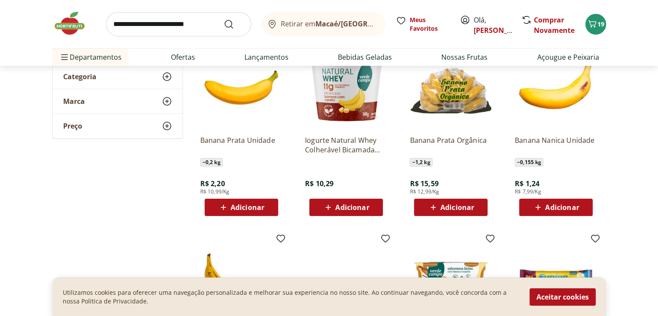
scroll to position [112, 0]
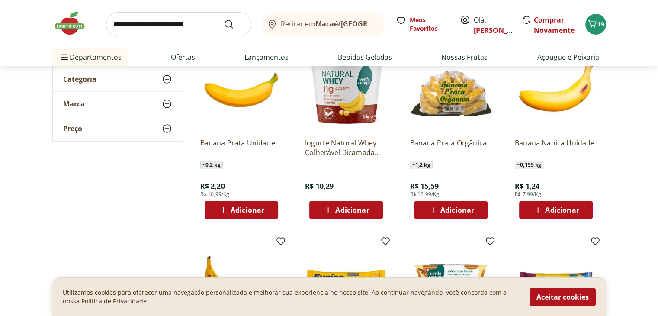
click at [463, 214] on span "Adicionar" at bounding box center [451, 210] width 46 height 10
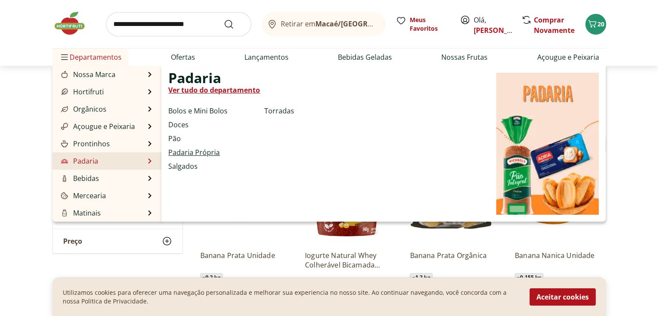
click at [194, 154] on link "Padaria Própria" at bounding box center [193, 152] width 51 height 10
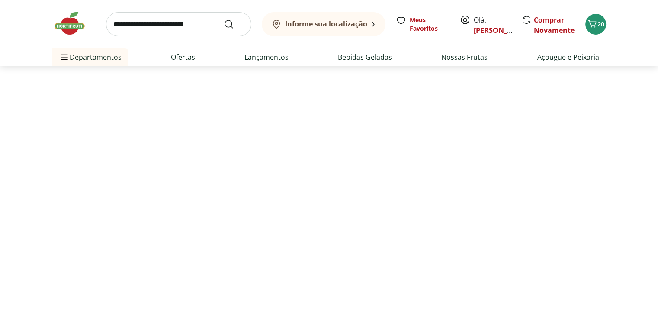
select select "**********"
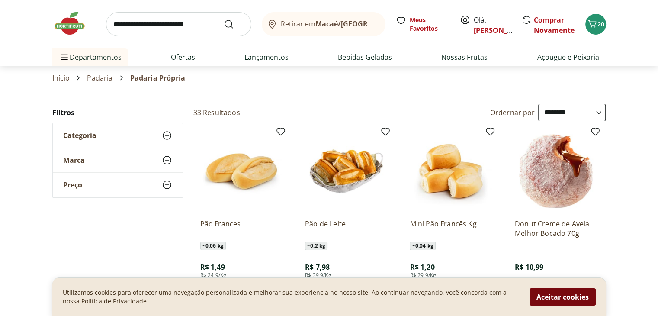
click at [571, 291] on button "Aceitar cookies" at bounding box center [562, 296] width 66 height 17
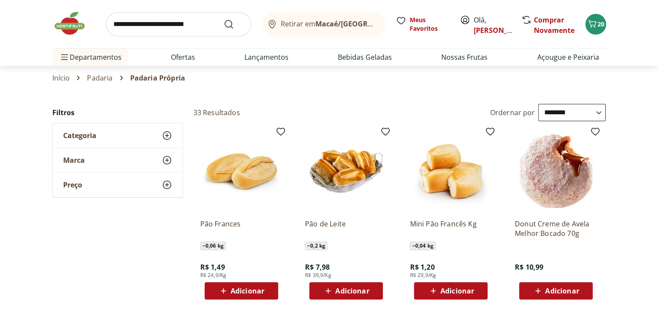
click at [456, 288] on span "Adicionar" at bounding box center [457, 290] width 34 height 7
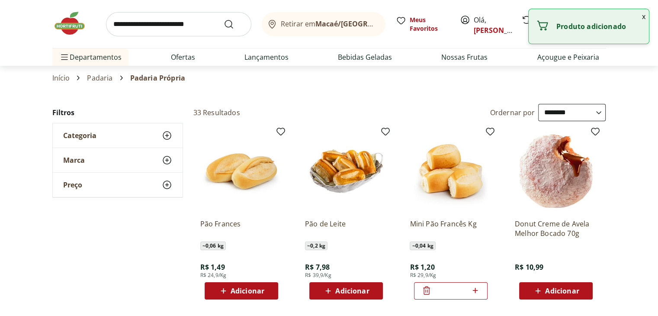
click at [477, 292] on icon at bounding box center [475, 290] width 11 height 10
type input "*"
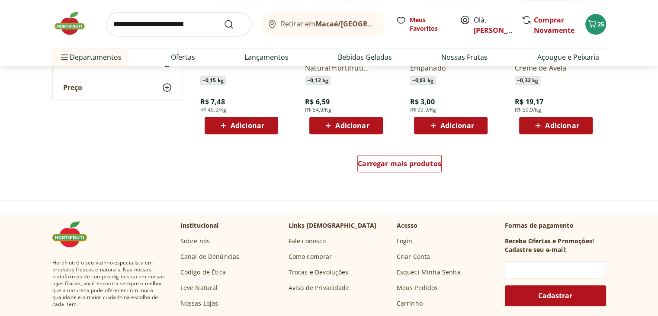
scroll to position [534, 0]
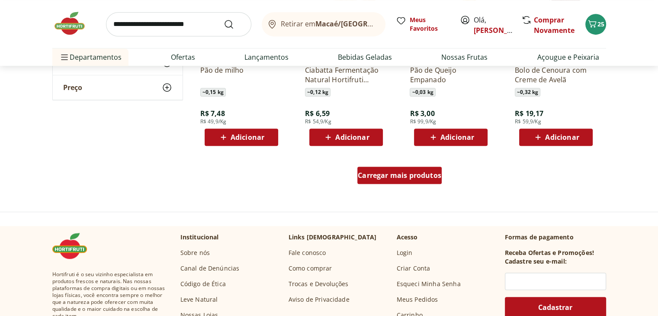
click at [426, 179] on span "Carregar mais produtos" at bounding box center [399, 175] width 83 height 7
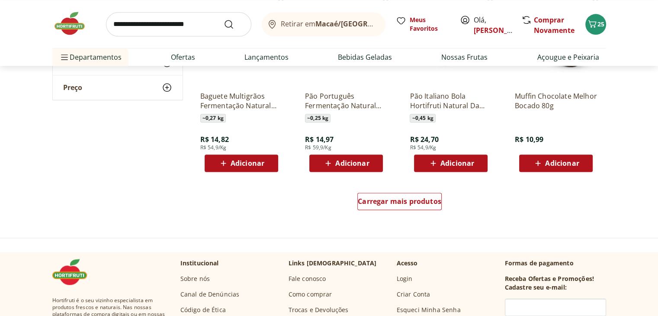
scroll to position [1070, 0]
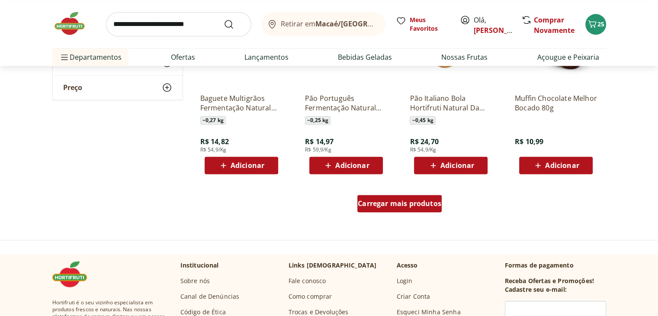
click at [404, 215] on link "Carregar mais produtos" at bounding box center [399, 205] width 84 height 21
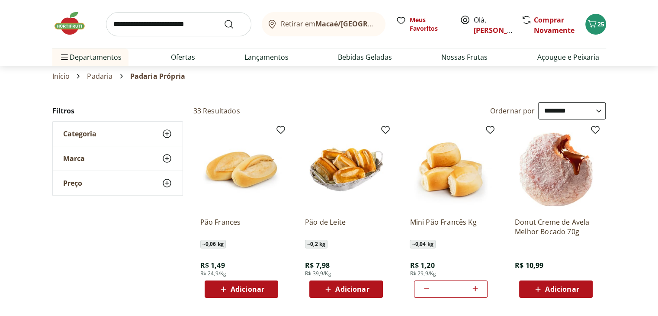
scroll to position [0, 0]
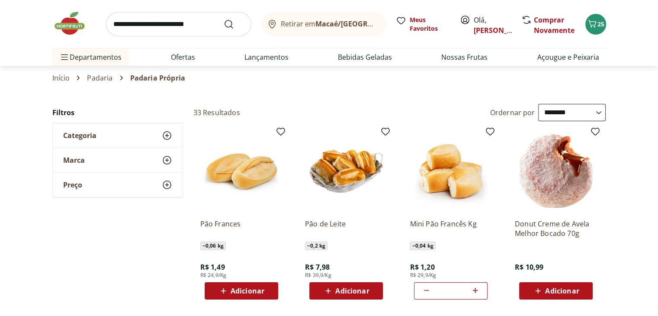
click at [552, 289] on span "Adicionar" at bounding box center [562, 290] width 34 height 7
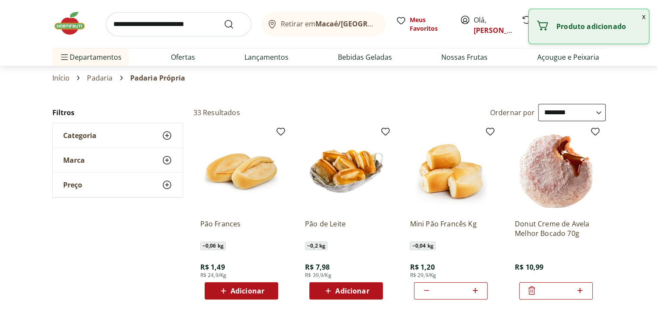
click at [581, 293] on icon at bounding box center [579, 290] width 11 height 10
type input "*"
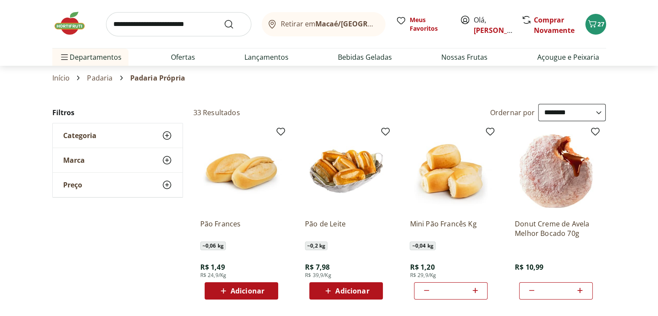
click at [155, 21] on input "search" at bounding box center [178, 24] width 145 height 24
type input "*********"
click at [224, 19] on button "Submit Search" at bounding box center [234, 24] width 21 height 10
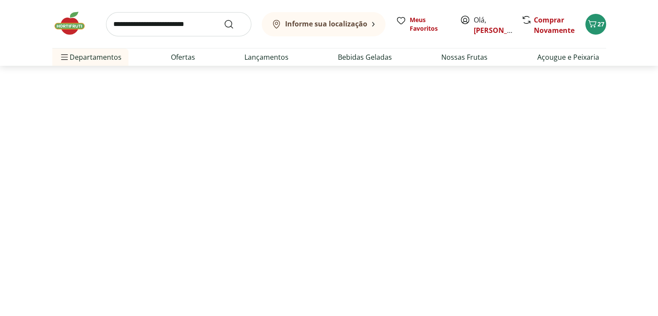
select select "**********"
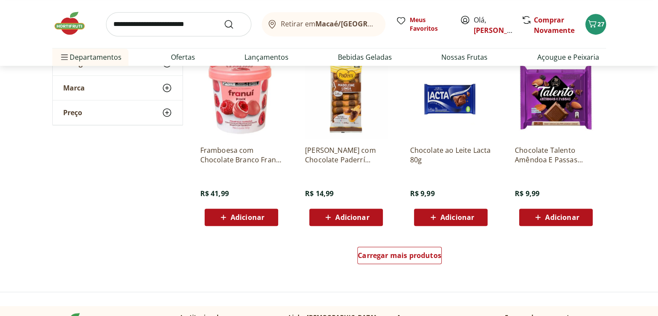
scroll to position [487, 0]
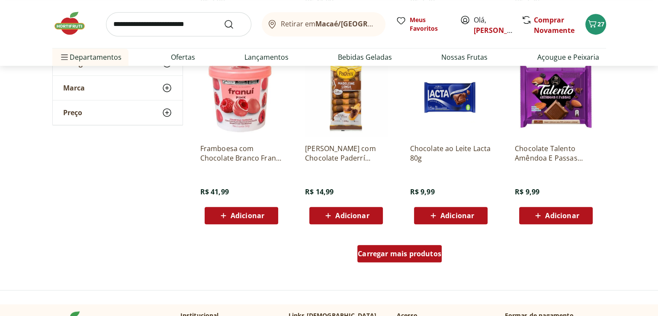
click at [415, 258] on div "Carregar mais produtos" at bounding box center [399, 253] width 84 height 17
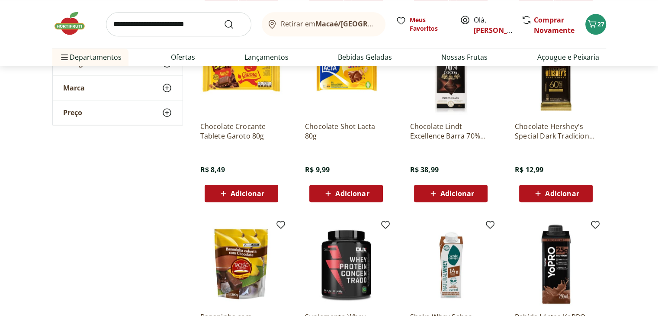
scroll to position [881, 0]
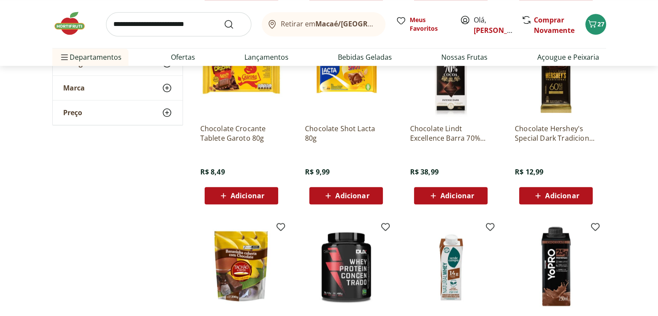
click at [580, 194] on div "Adicionar" at bounding box center [556, 196] width 60 height 16
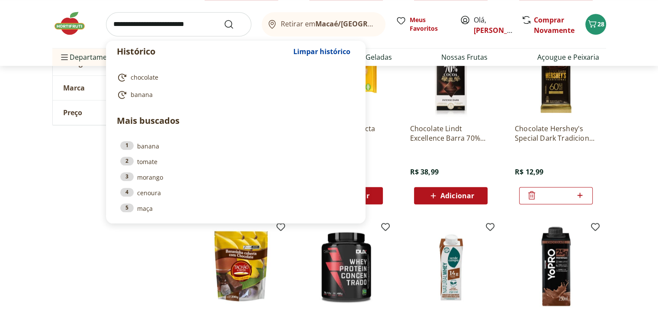
click at [187, 23] on input "search" at bounding box center [178, 24] width 145 height 24
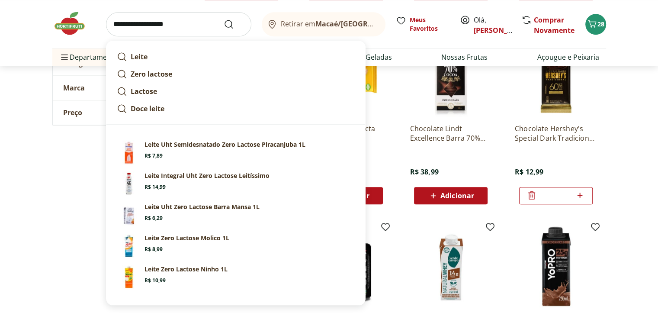
type input "**********"
click at [224, 19] on button "Submit Search" at bounding box center [234, 24] width 21 height 10
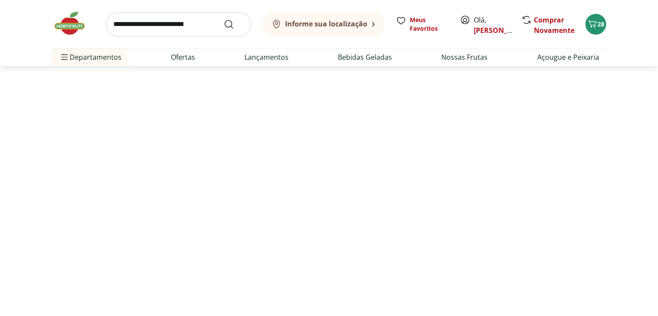
select select "**********"
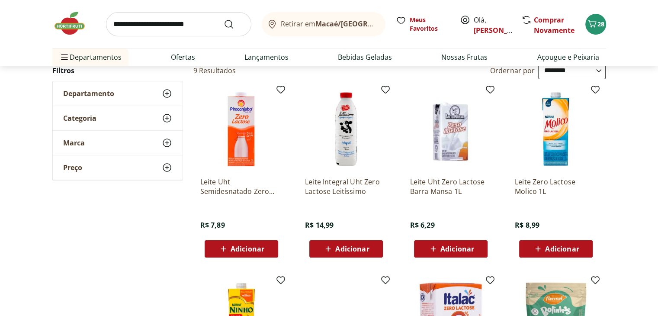
scroll to position [46, 0]
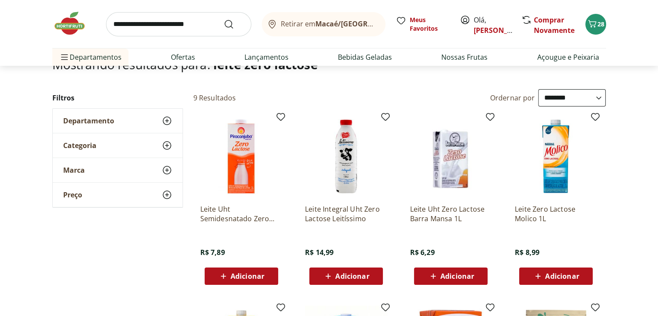
click at [240, 281] on div "Adicionar" at bounding box center [242, 276] width 60 height 16
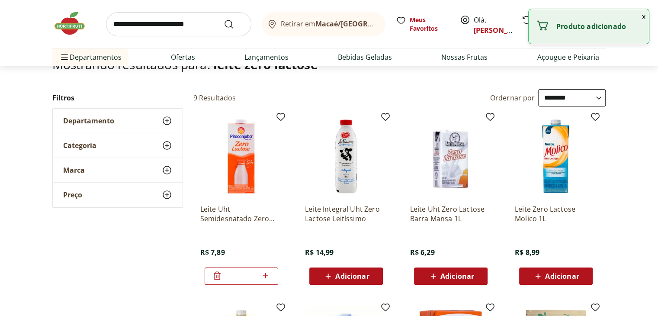
click at [267, 277] on icon at bounding box center [265, 275] width 11 height 10
type input "*"
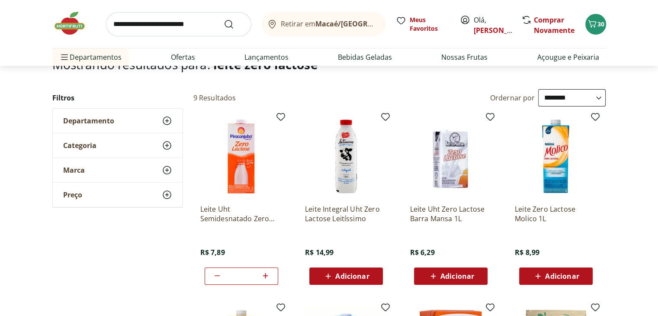
click at [168, 23] on input "search" at bounding box center [178, 24] width 145 height 24
type input "**********"
click at [224, 19] on button "Submit Search" at bounding box center [234, 24] width 21 height 10
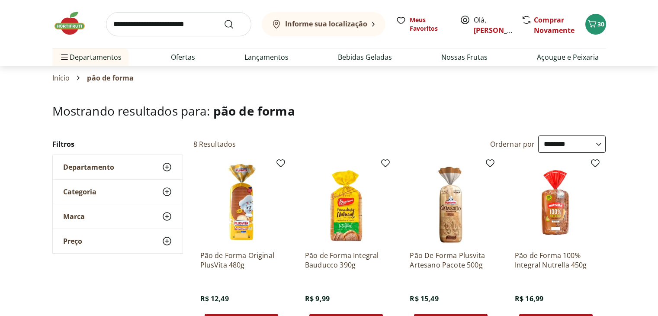
select select "**********"
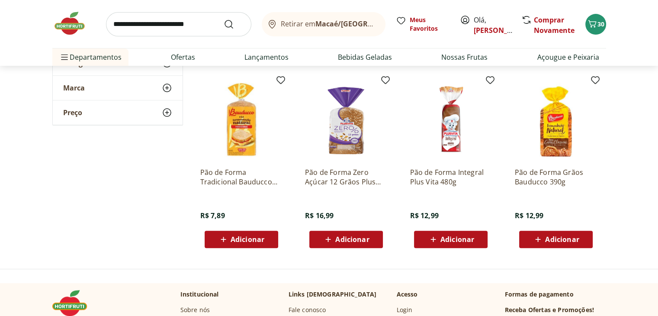
scroll to position [285, 0]
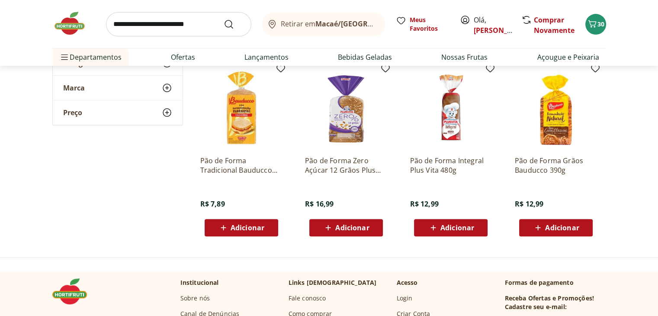
click at [252, 226] on span "Adicionar" at bounding box center [248, 227] width 34 height 7
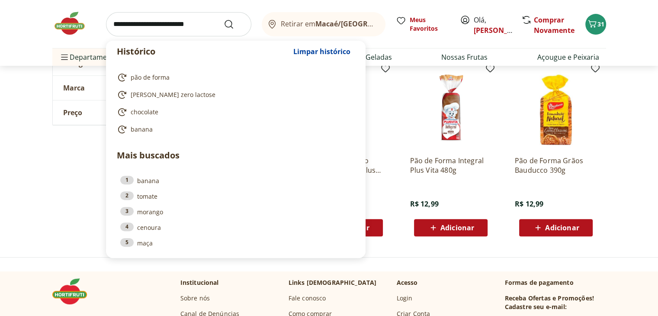
click at [133, 26] on input "search" at bounding box center [178, 24] width 145 height 24
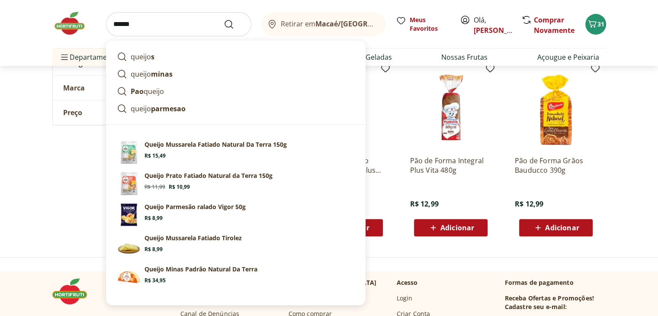
type input "******"
click at [224, 19] on button "Submit Search" at bounding box center [234, 24] width 21 height 10
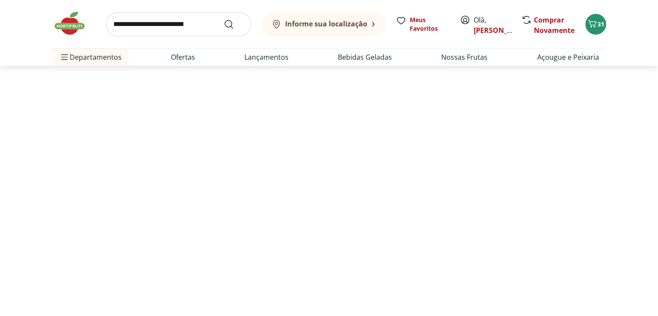
select select "**********"
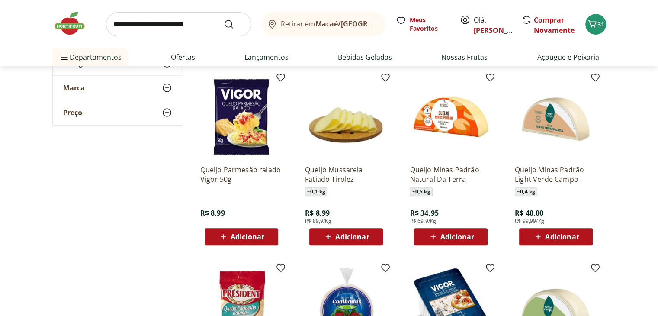
scroll to position [273, 0]
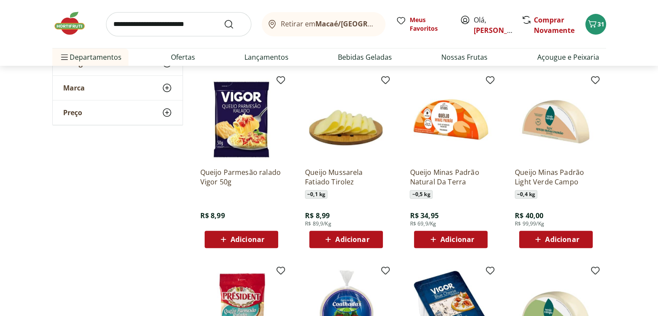
click at [356, 238] on span "Adicionar" at bounding box center [352, 239] width 34 height 7
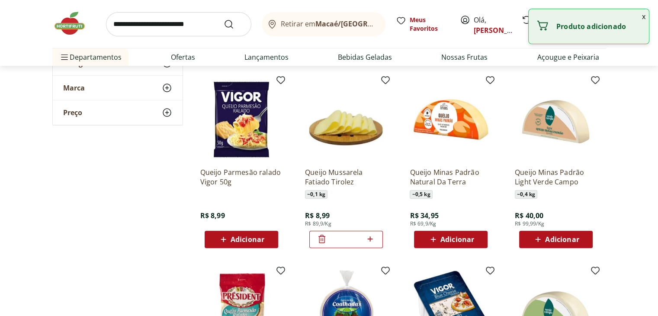
click at [370, 239] on icon at bounding box center [370, 238] width 5 height 5
type input "*"
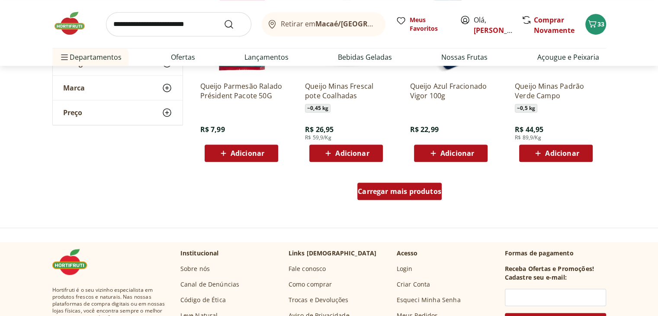
click at [421, 188] on span "Carregar mais produtos" at bounding box center [399, 191] width 83 height 7
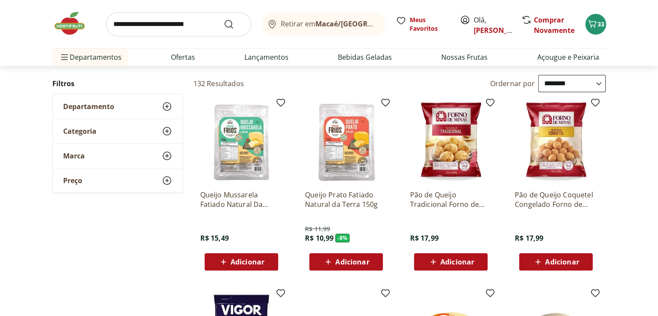
scroll to position [0, 0]
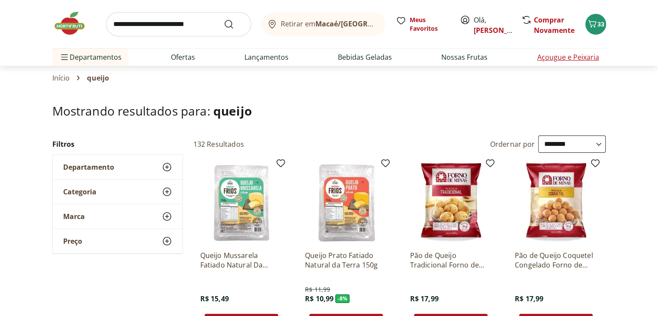
click at [555, 62] on li "Açougue e Peixaria" at bounding box center [568, 56] width 76 height 17
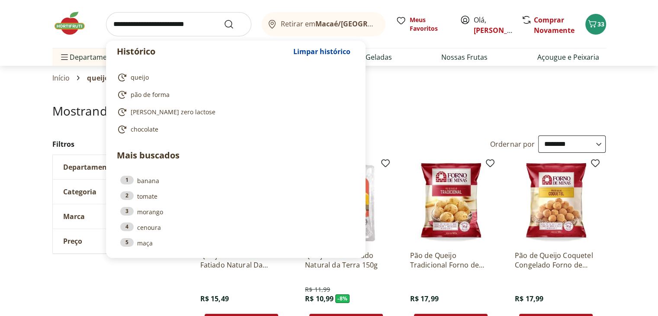
click at [177, 28] on input "search" at bounding box center [178, 24] width 145 height 24
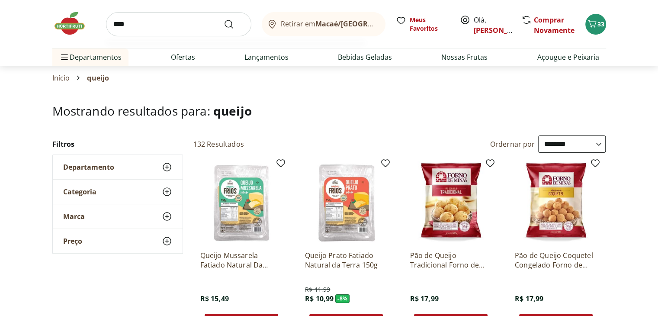
type input "****"
click at [224, 19] on button "Submit Search" at bounding box center [234, 24] width 21 height 10
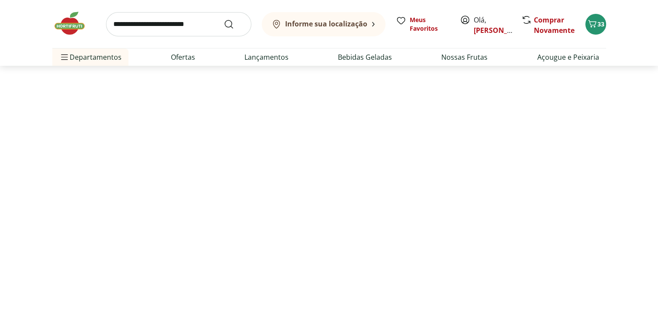
select select "**********"
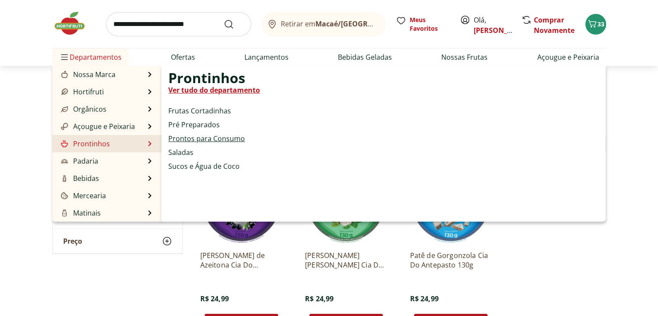
click at [185, 141] on link "Prontos para Consumo" at bounding box center [206, 138] width 77 height 10
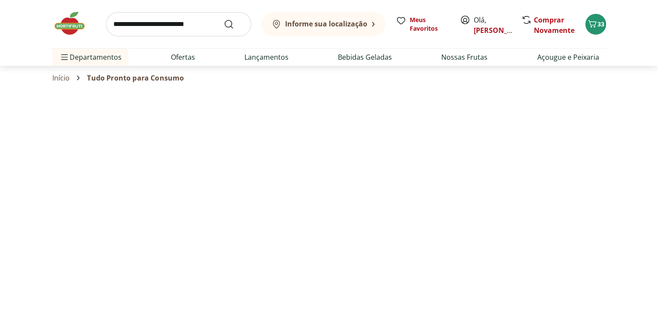
select select "**********"
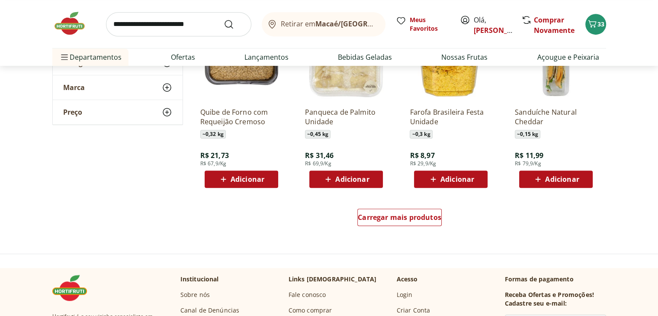
scroll to position [494, 0]
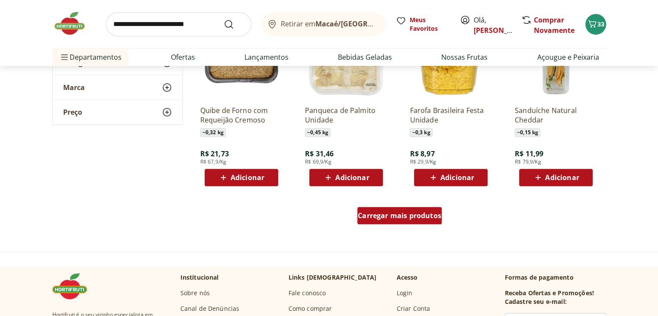
click at [438, 215] on span "Carregar mais produtos" at bounding box center [399, 215] width 83 height 7
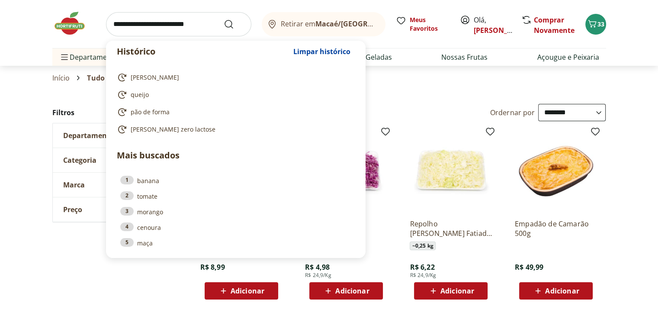
click at [196, 22] on input "search" at bounding box center [178, 24] width 145 height 24
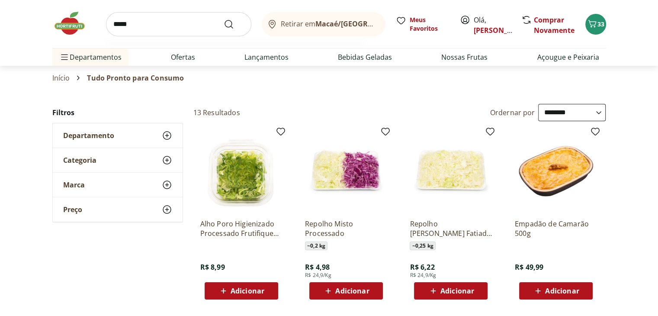
type input "****"
click at [224, 19] on button "Submit Search" at bounding box center [234, 24] width 21 height 10
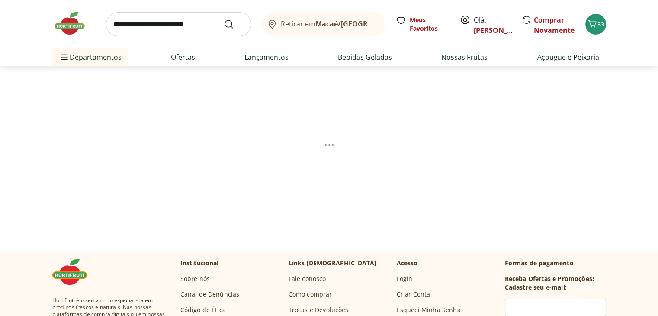
select select "**********"
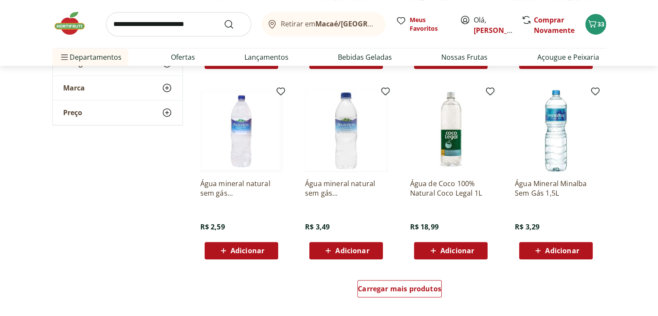
scroll to position [445, 0]
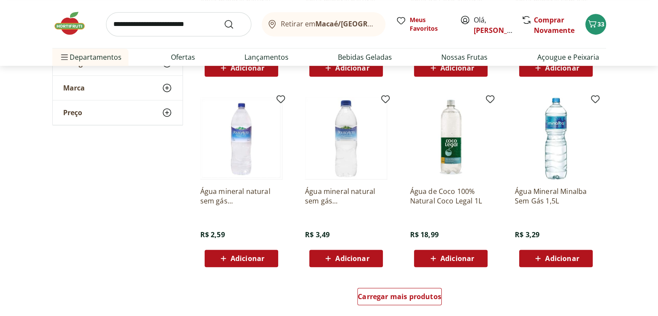
click at [244, 256] on span "Adicionar" at bounding box center [248, 258] width 34 height 7
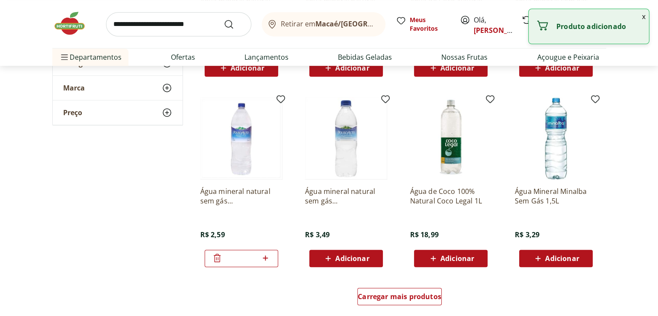
click at [263, 258] on icon at bounding box center [265, 258] width 11 height 10
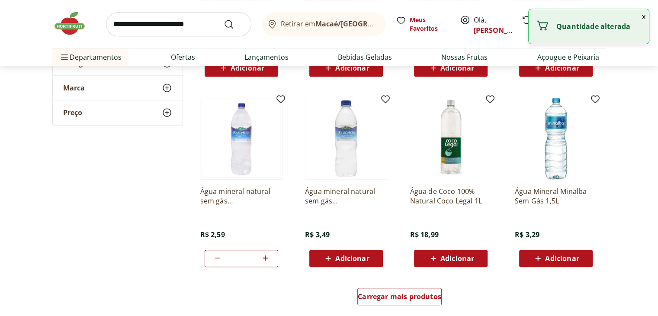
type input "*"
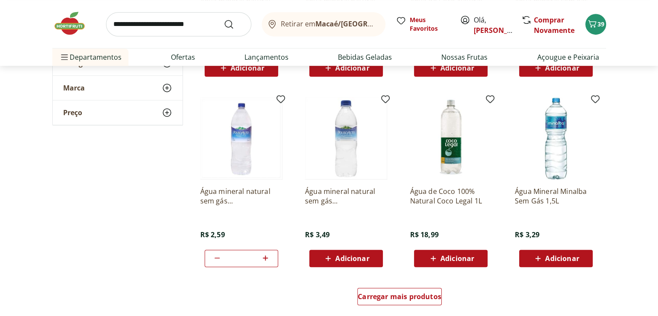
click at [74, 29] on img at bounding box center [73, 23] width 43 height 26
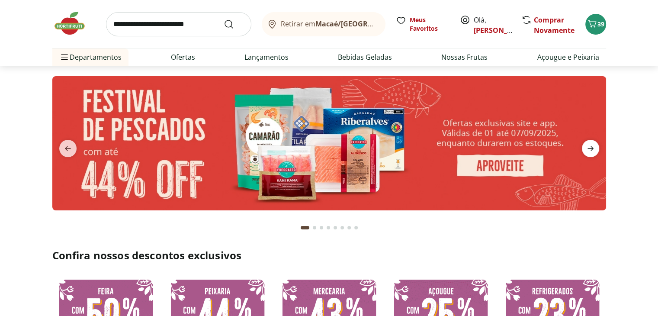
click at [593, 148] on icon "next" at bounding box center [590, 148] width 10 height 10
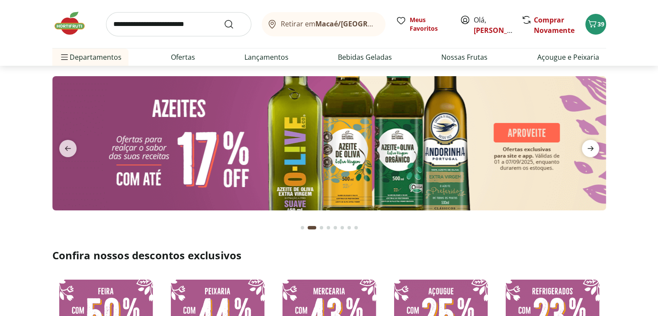
click at [593, 148] on icon "next" at bounding box center [590, 148] width 10 height 10
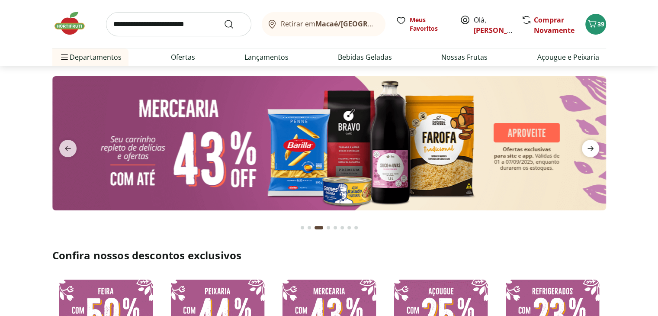
click at [593, 148] on icon "next" at bounding box center [590, 148] width 10 height 10
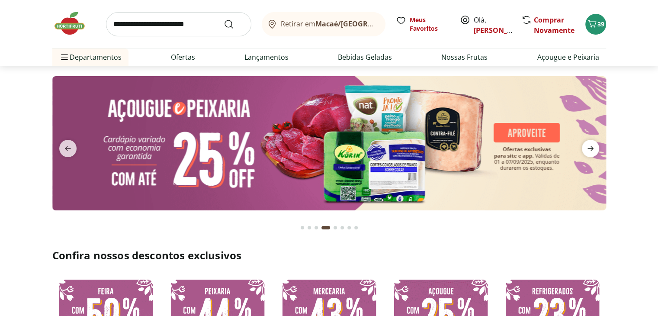
click at [593, 148] on icon "next" at bounding box center [590, 148] width 10 height 10
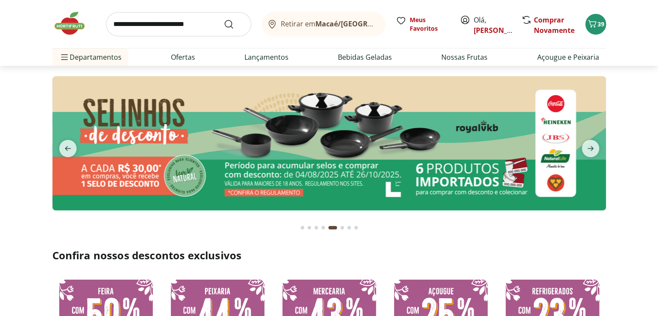
click at [445, 141] on img at bounding box center [329, 143] width 554 height 134
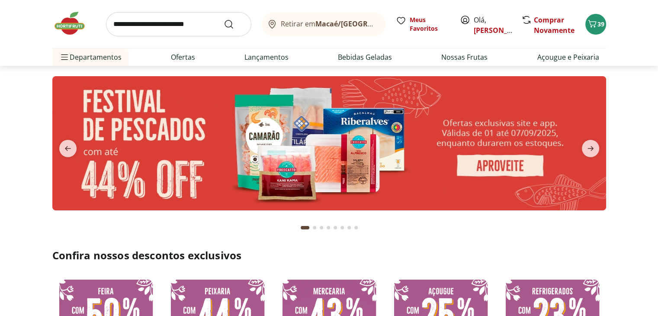
click at [645, 212] on section at bounding box center [329, 152] width 658 height 172
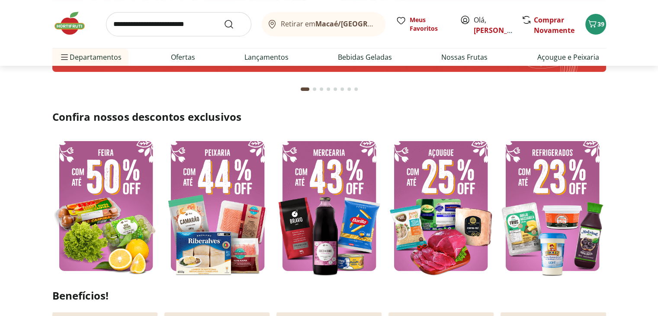
scroll to position [156, 0]
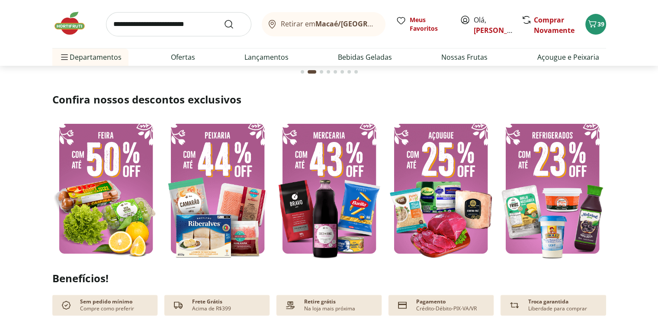
click at [555, 229] on img at bounding box center [552, 188] width 107 height 143
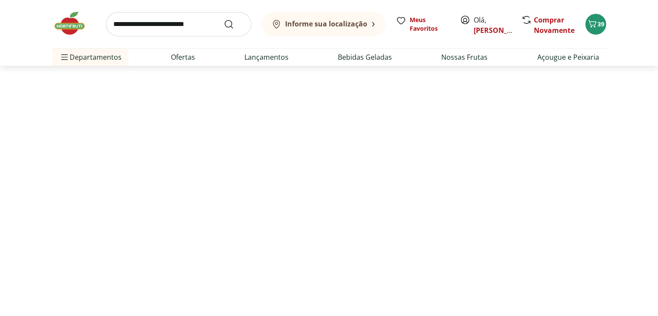
select select "**********"
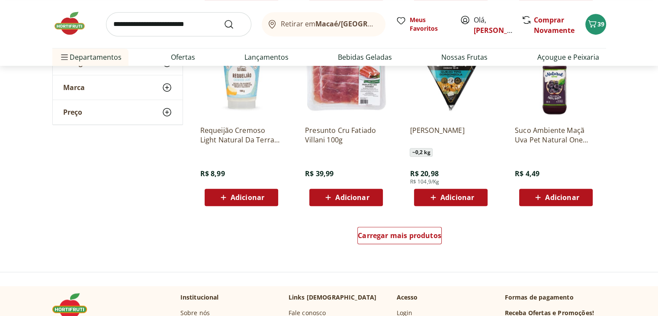
scroll to position [472, 0]
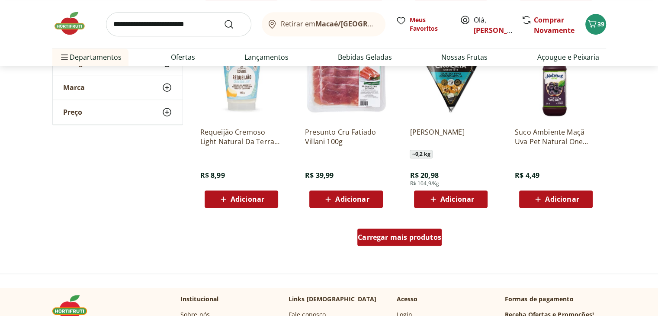
click at [427, 242] on div "Carregar mais produtos" at bounding box center [399, 236] width 84 height 17
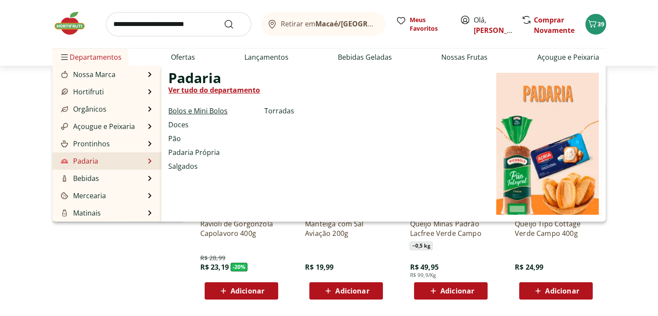
click at [208, 110] on link "Bolos e Mini Bolos" at bounding box center [197, 111] width 59 height 10
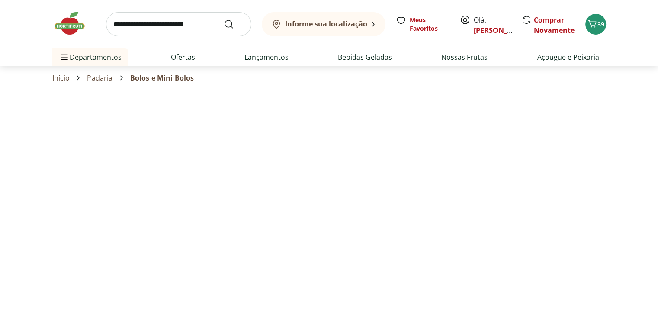
select select "**********"
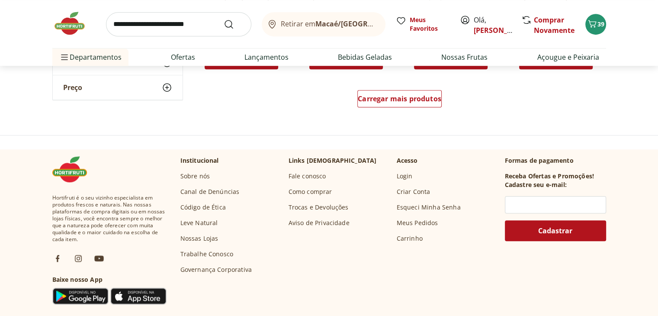
scroll to position [623, 0]
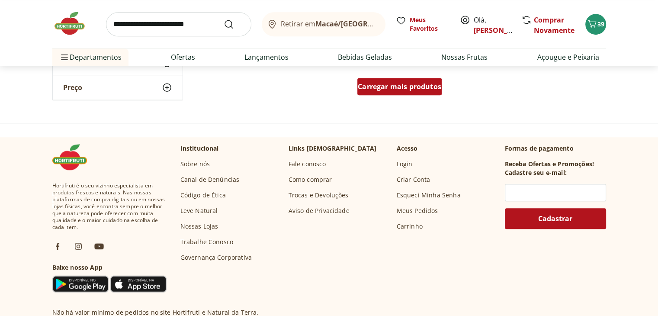
click at [414, 79] on div "Carregar mais produtos" at bounding box center [399, 86] width 84 height 17
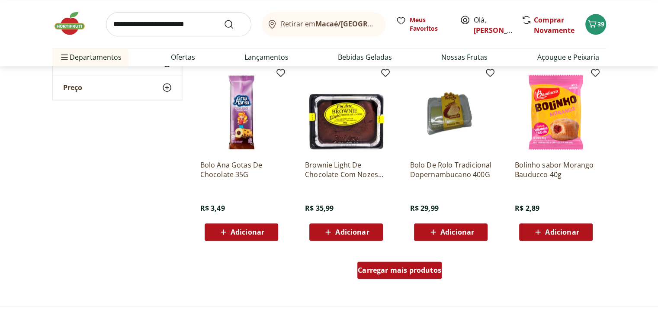
scroll to position [1038, 0]
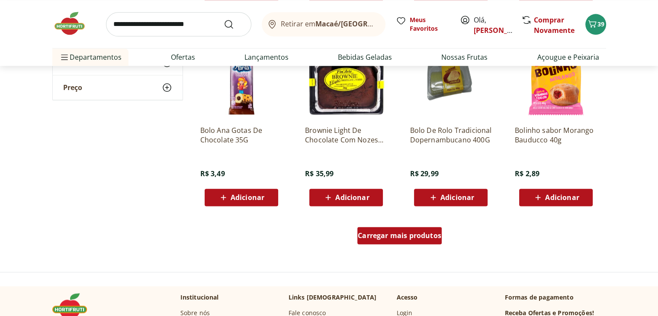
click at [397, 235] on span "Carregar mais produtos" at bounding box center [399, 235] width 83 height 7
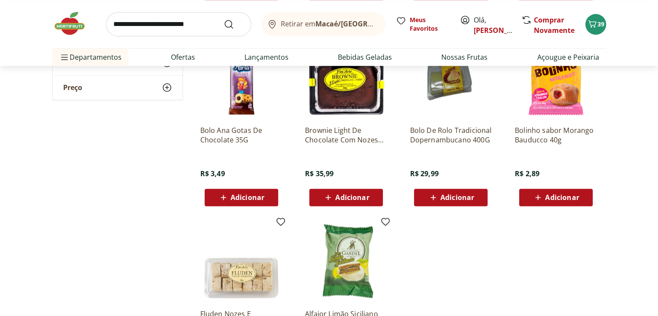
click at [76, 24] on img at bounding box center [73, 23] width 43 height 26
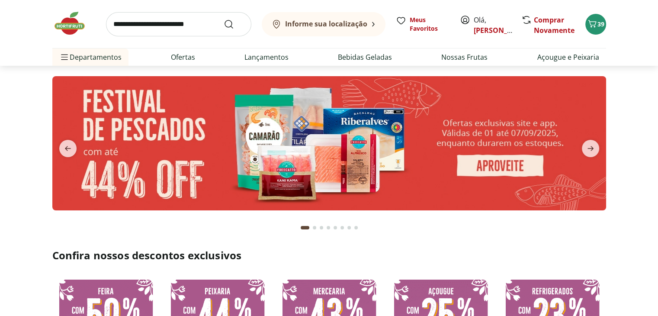
type input "*"
click at [589, 149] on icon "next" at bounding box center [590, 148] width 6 height 5
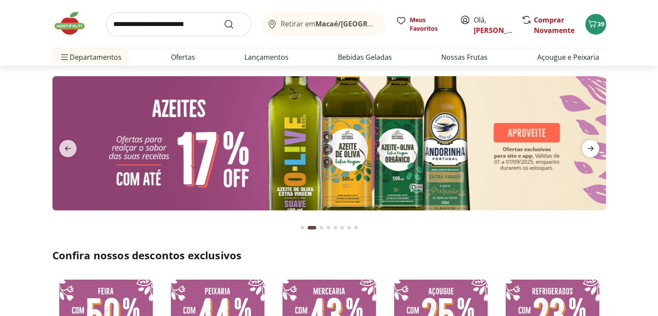
click at [589, 149] on icon "next" at bounding box center [590, 148] width 6 height 5
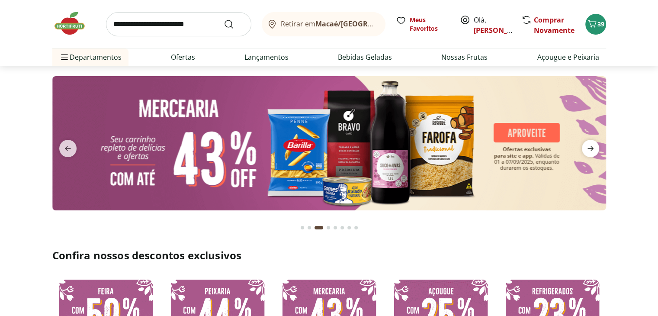
click at [589, 149] on icon "next" at bounding box center [590, 148] width 6 height 5
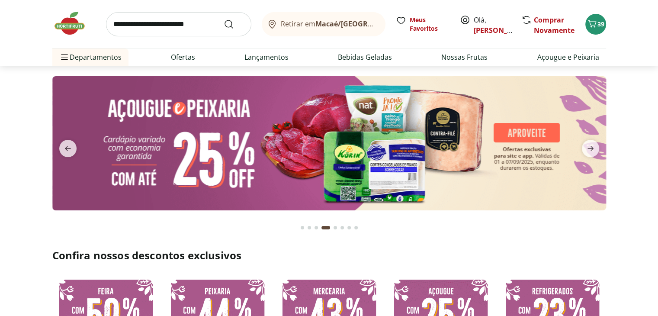
click at [405, 130] on img at bounding box center [329, 143] width 554 height 134
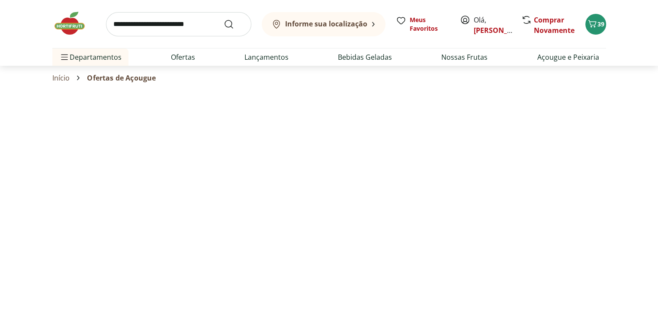
select select "**********"
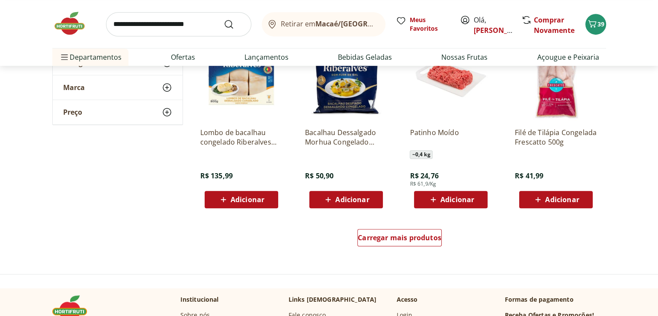
scroll to position [455, 0]
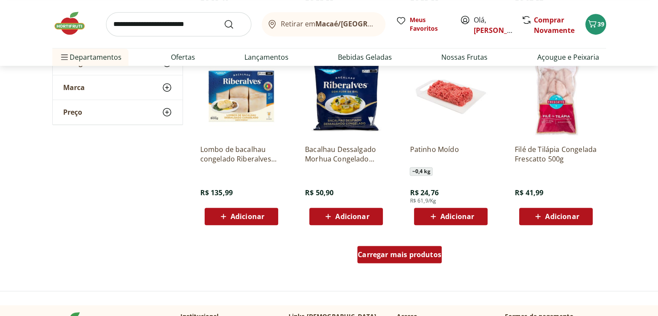
click at [432, 263] on link "Carregar mais produtos" at bounding box center [399, 256] width 84 height 21
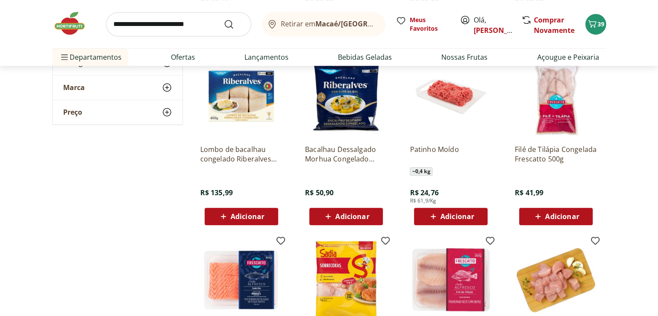
click at [649, 203] on section "**********" at bounding box center [329, 245] width 658 height 1192
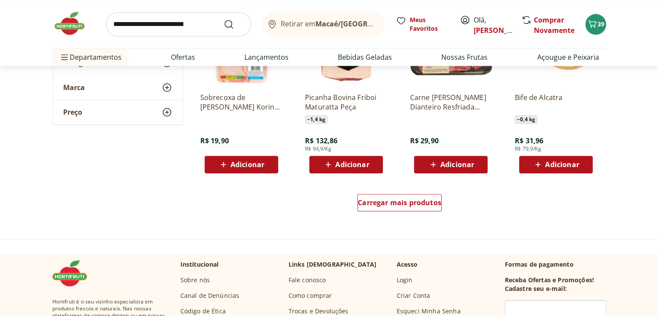
scroll to position [1078, 0]
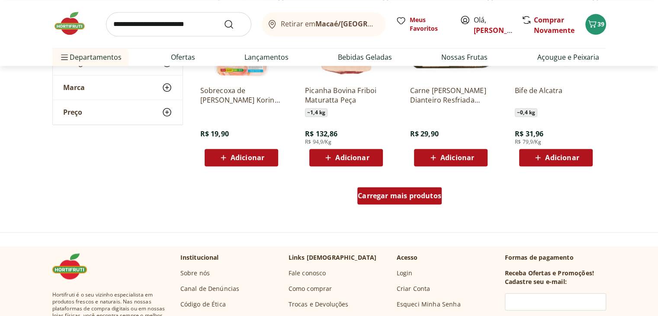
click at [419, 198] on span "Carregar mais produtos" at bounding box center [399, 195] width 83 height 7
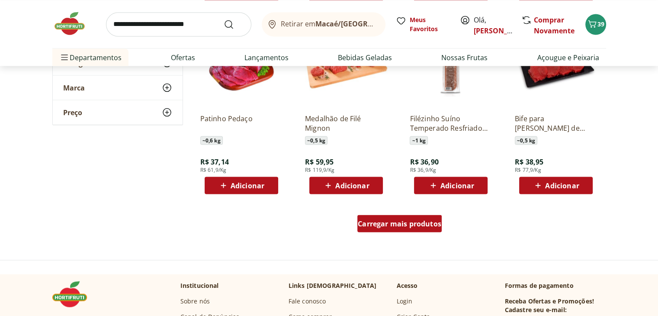
scroll to position [1614, 0]
click at [420, 229] on div "Carregar mais produtos" at bounding box center [399, 223] width 84 height 17
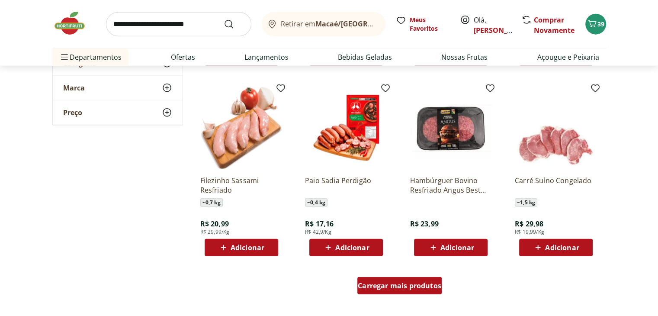
scroll to position [2133, 0]
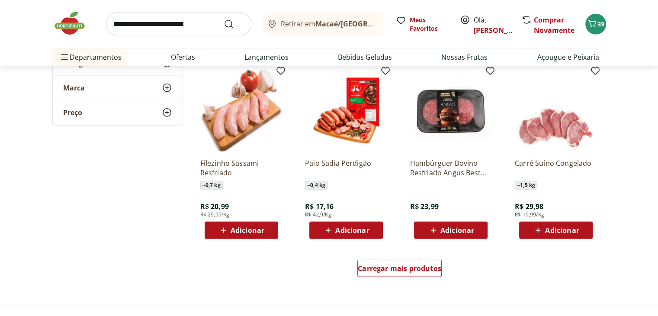
click at [562, 229] on span "Adicionar" at bounding box center [562, 230] width 34 height 7
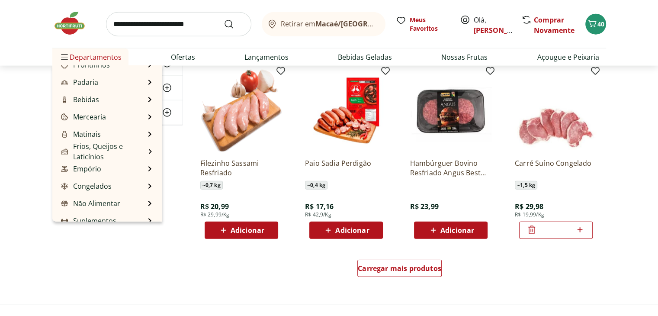
scroll to position [87, 0]
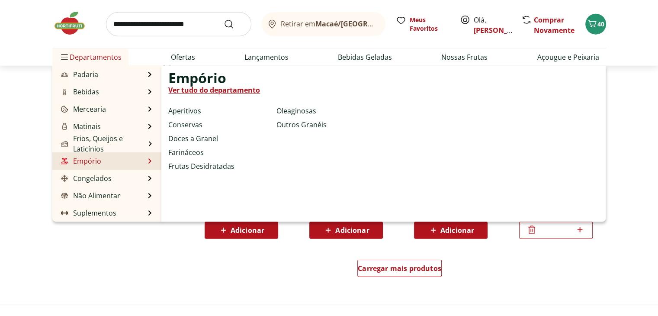
click at [186, 111] on link "Aperitivos" at bounding box center [184, 111] width 33 height 10
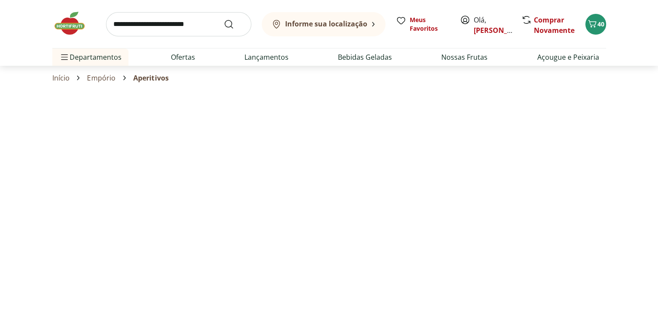
select select "**********"
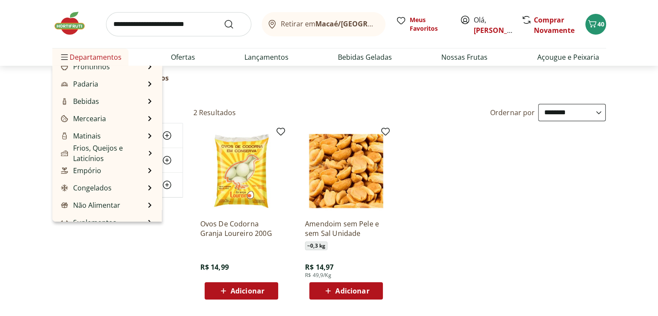
scroll to position [87, 0]
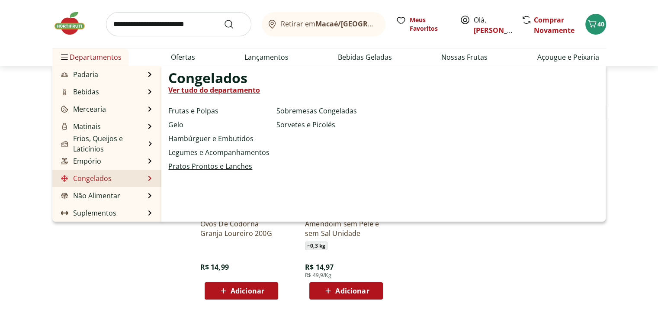
click at [188, 167] on link "Pratos Prontos e Lanches" at bounding box center [210, 166] width 84 height 10
select select "**********"
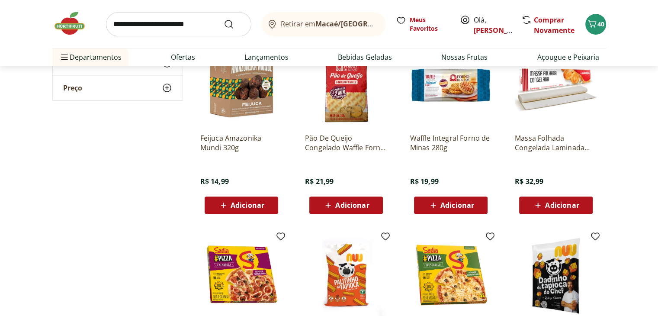
scroll to position [552, 0]
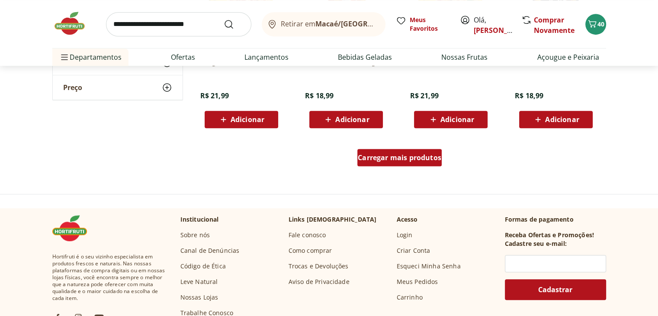
click at [435, 163] on div "Carregar mais produtos" at bounding box center [399, 157] width 84 height 17
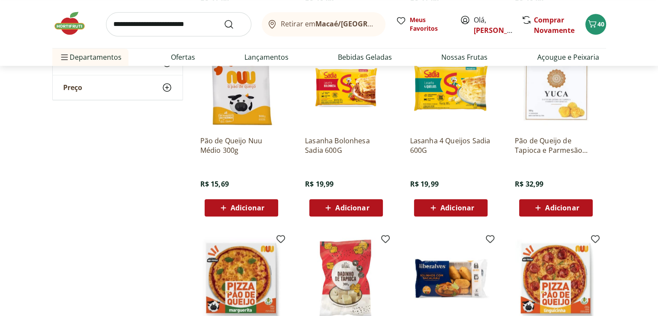
scroll to position [384, 0]
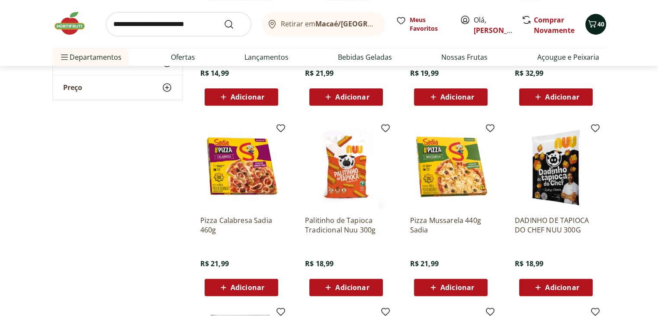
click at [589, 26] on icon "Carrinho" at bounding box center [592, 24] width 10 height 10
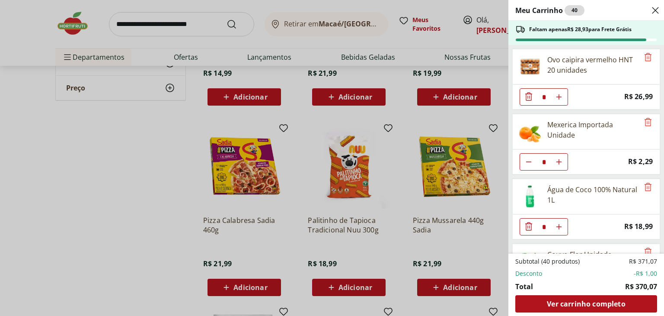
click at [147, 21] on div "Meu Carrinho 40 Faltam apenas R$ 28,93 para Frete Grátis Ovo caipira vermelho H…" at bounding box center [332, 158] width 664 height 316
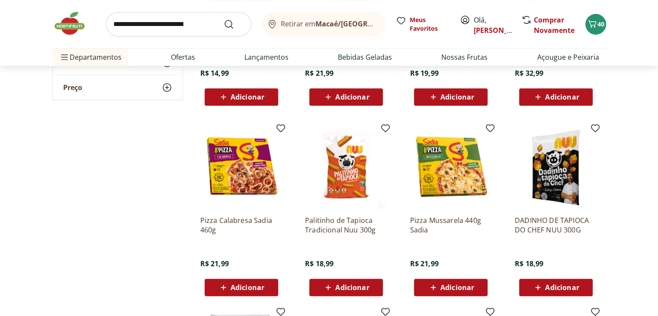
click at [147, 21] on input "search" at bounding box center [178, 24] width 145 height 24
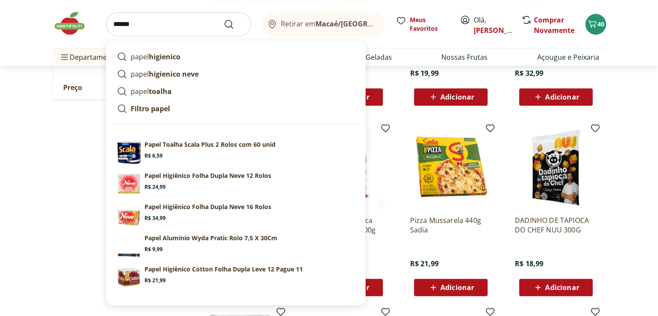
click at [156, 29] on input "*****" at bounding box center [178, 24] width 145 height 24
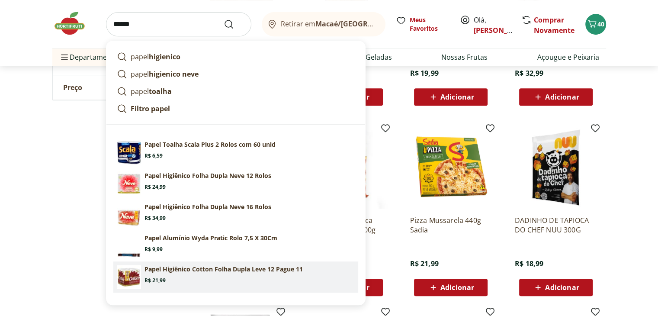
click at [278, 276] on section "Papel Higiênico Cotton Folha Dupla Leve 12 Pague 11 Price: R$ 21,99" at bounding box center [249, 274] width 210 height 19
type input "**********"
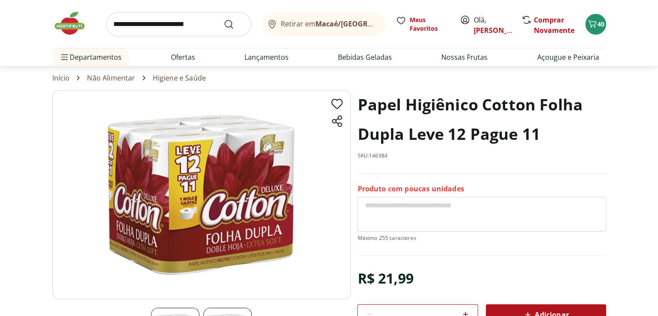
click at [516, 310] on div "Adicionar" at bounding box center [546, 315] width 106 height 16
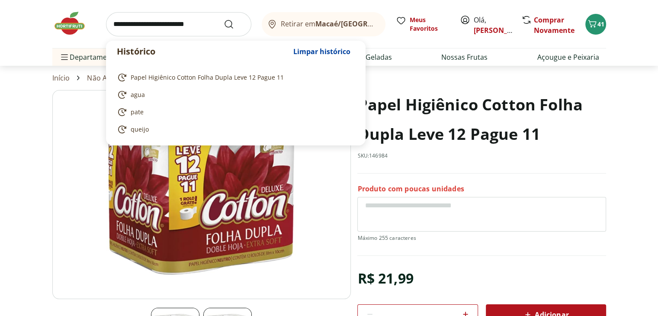
click at [173, 19] on input "search" at bounding box center [178, 24] width 145 height 24
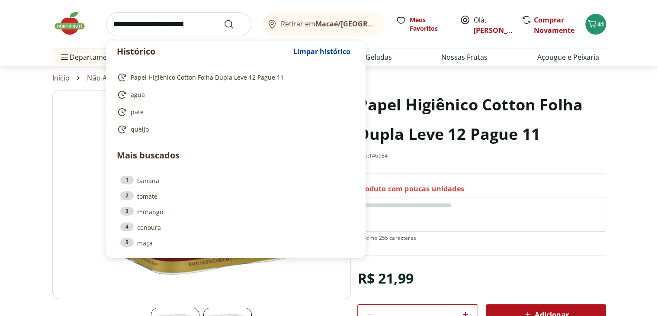
click at [134, 21] on input "search" at bounding box center [178, 24] width 145 height 24
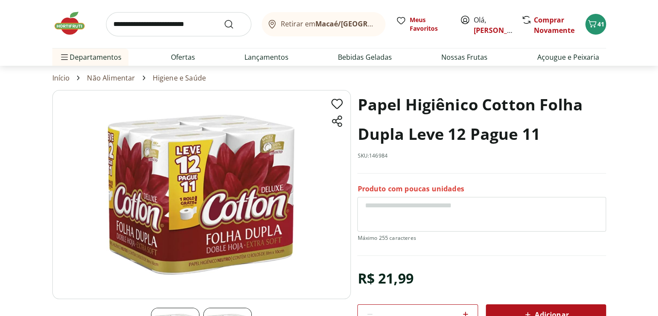
click at [408, 62] on ul "Departamentos Nossa Marca Nossa Marca Ver tudo do departamento Açougue & Peixar…" at bounding box center [329, 56] width 554 height 17
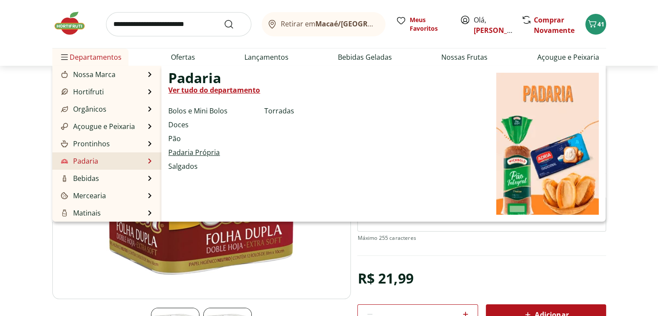
click at [181, 152] on link "Padaria Própria" at bounding box center [193, 152] width 51 height 10
select select "**********"
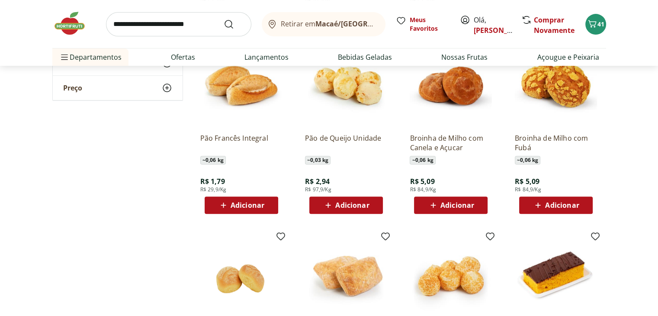
scroll to position [552, 0]
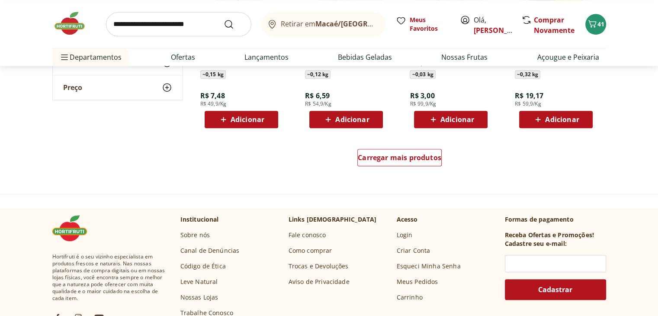
click at [78, 30] on img at bounding box center [73, 23] width 43 height 26
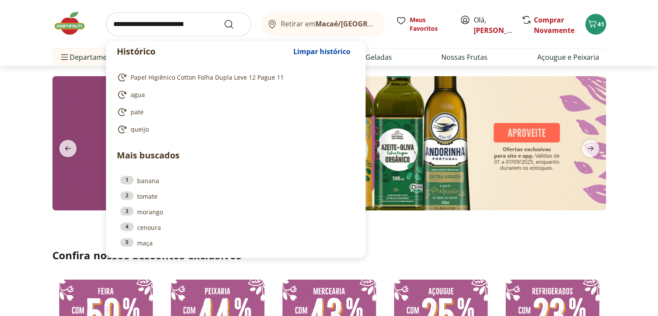
click at [189, 28] on input "search" at bounding box center [178, 24] width 145 height 24
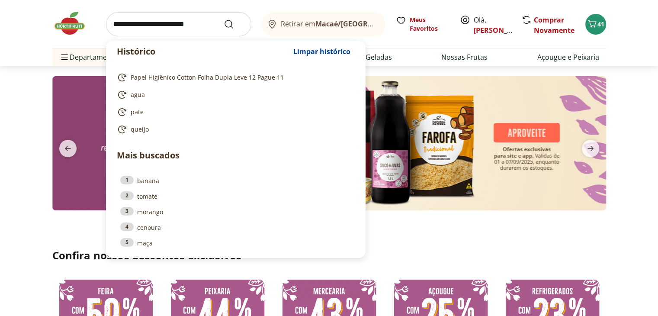
click at [189, 28] on input "search" at bounding box center [178, 24] width 145 height 24
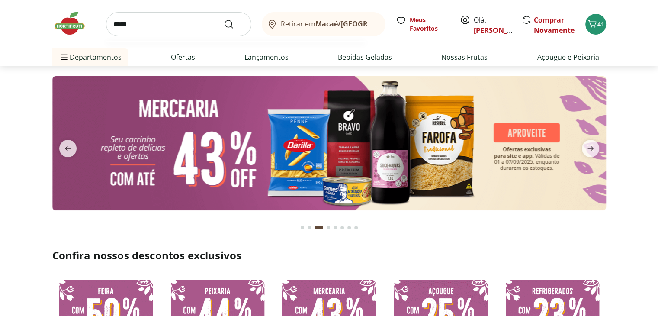
type input "*****"
click at [224, 19] on button "Submit Search" at bounding box center [234, 24] width 21 height 10
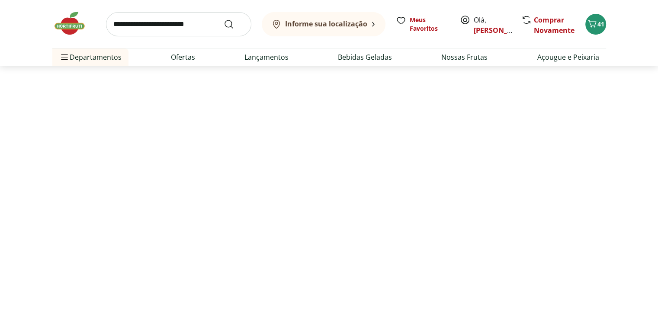
select select "**********"
